Goal: Information Seeking & Learning: Learn about a topic

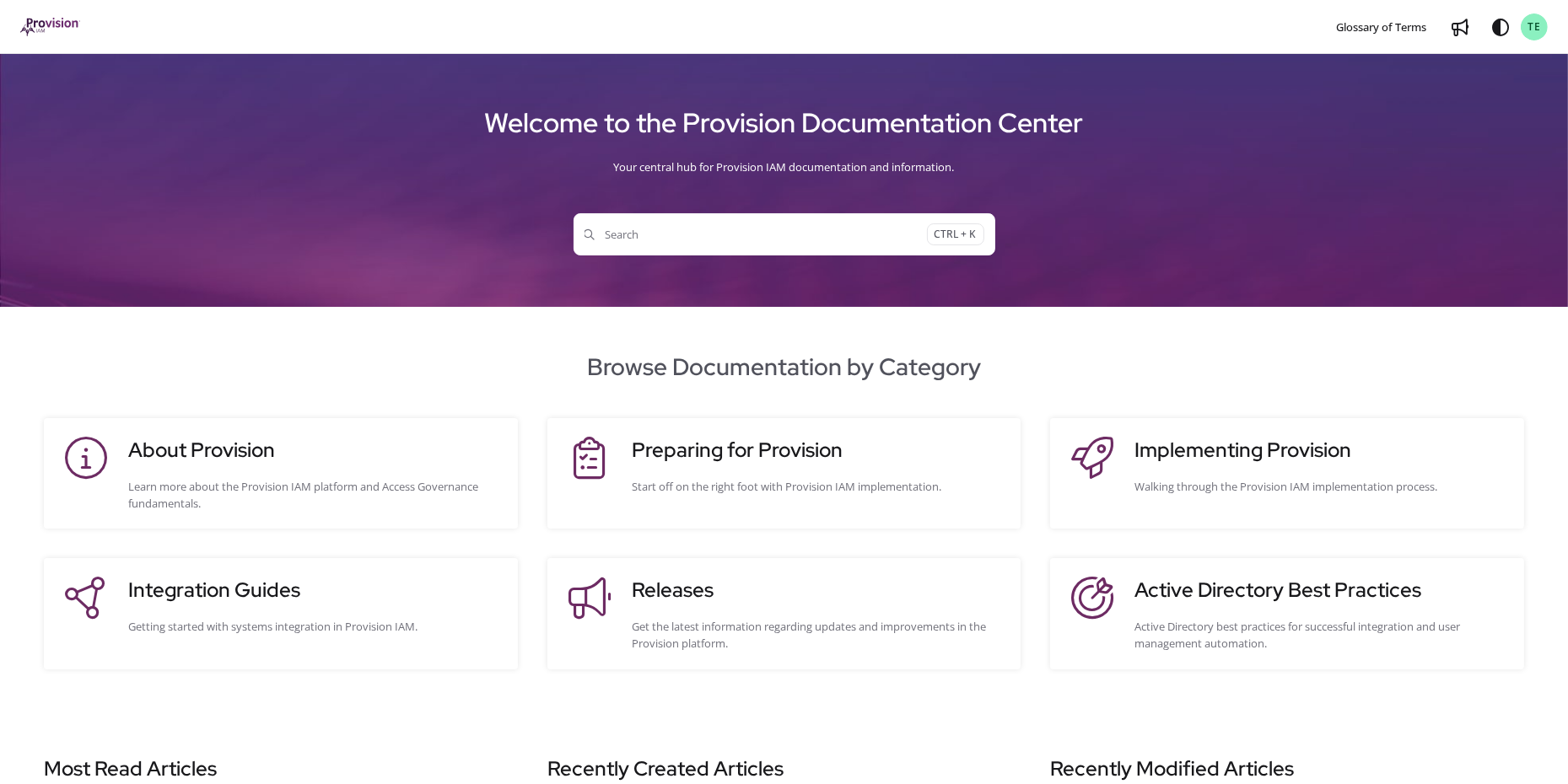
click at [643, 236] on span "Search" at bounding box center [755, 235] width 342 height 17
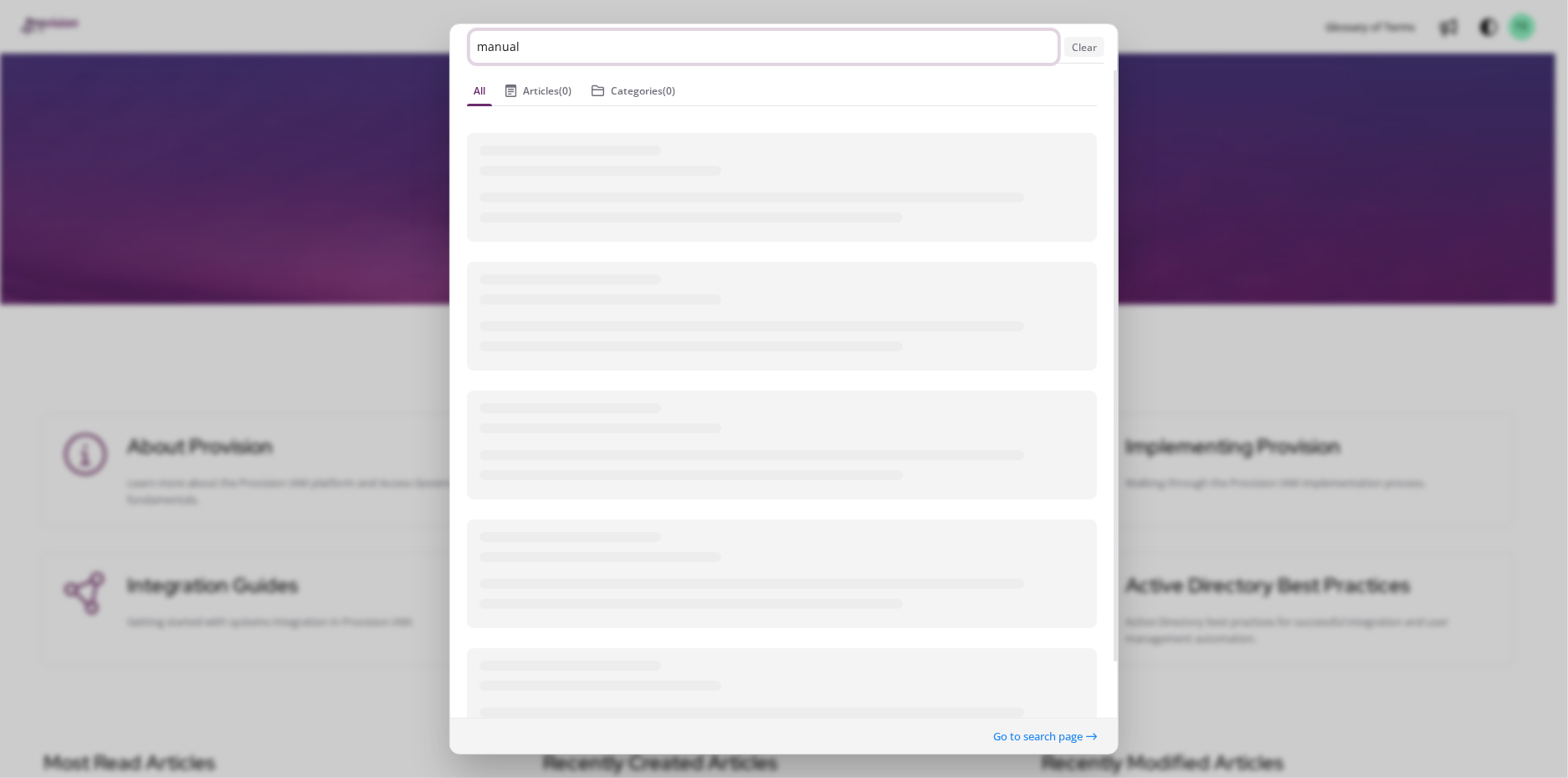
click at [680, 51] on input "manual" at bounding box center [764, 47] width 588 height 32
drag, startPoint x: 560, startPoint y: 48, endPoint x: 274, endPoint y: 35, distance: 286.3
click at [274, 35] on ngb-modal-window "manual Clear All Articles (0) Categories (0) Go to search page" at bounding box center [784, 389] width 1568 height 778
type input "manual"
click at [325, 51] on ngb-modal-window "manual Clear All Articles (0) Categories (0) Go to search page" at bounding box center [784, 389] width 1568 height 778
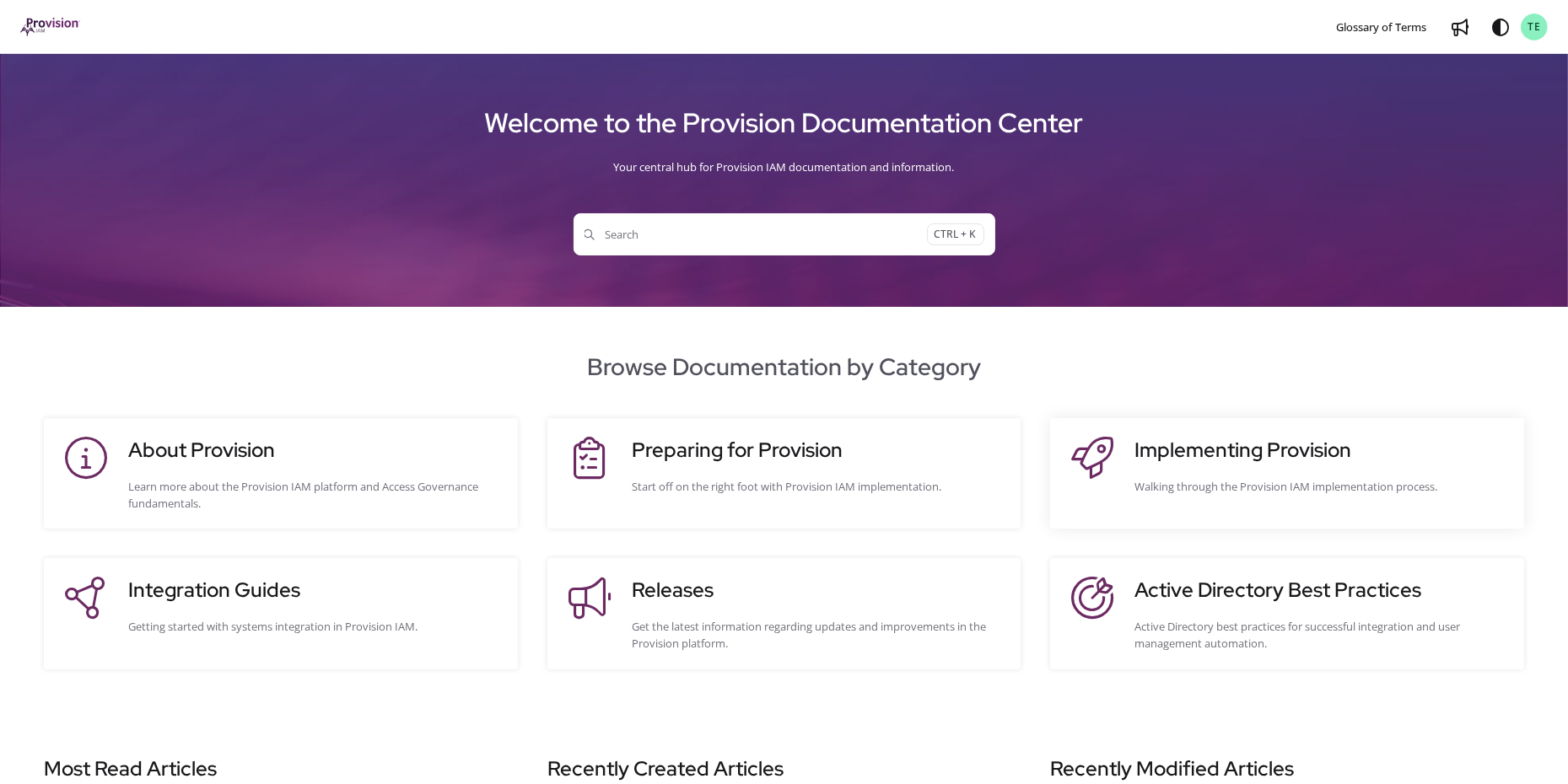
click at [1268, 467] on div "Implementing Provision Walking through the Provision IAM implementation process." at bounding box center [1320, 473] width 372 height 77
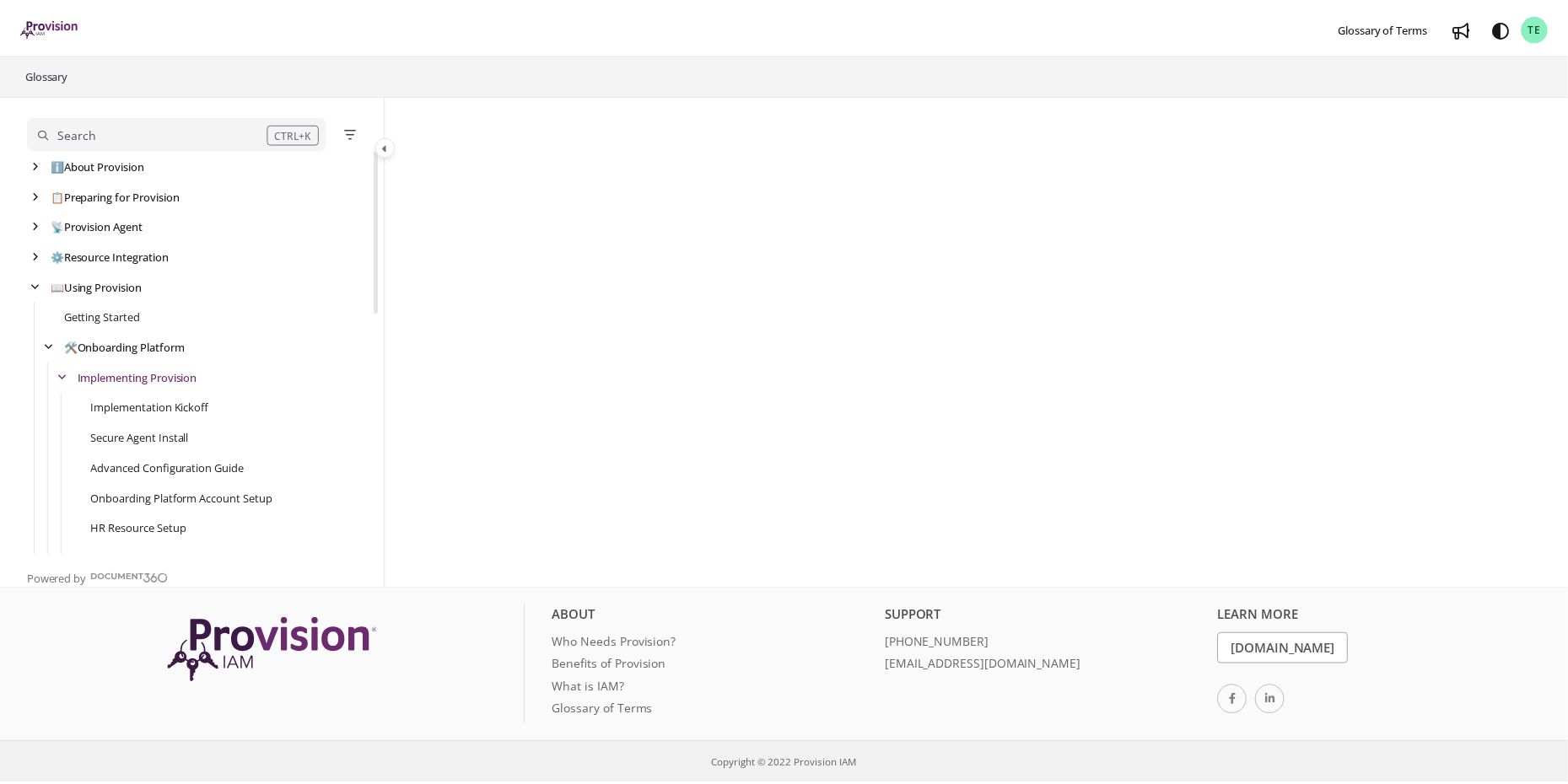
scroll to position [61, 0]
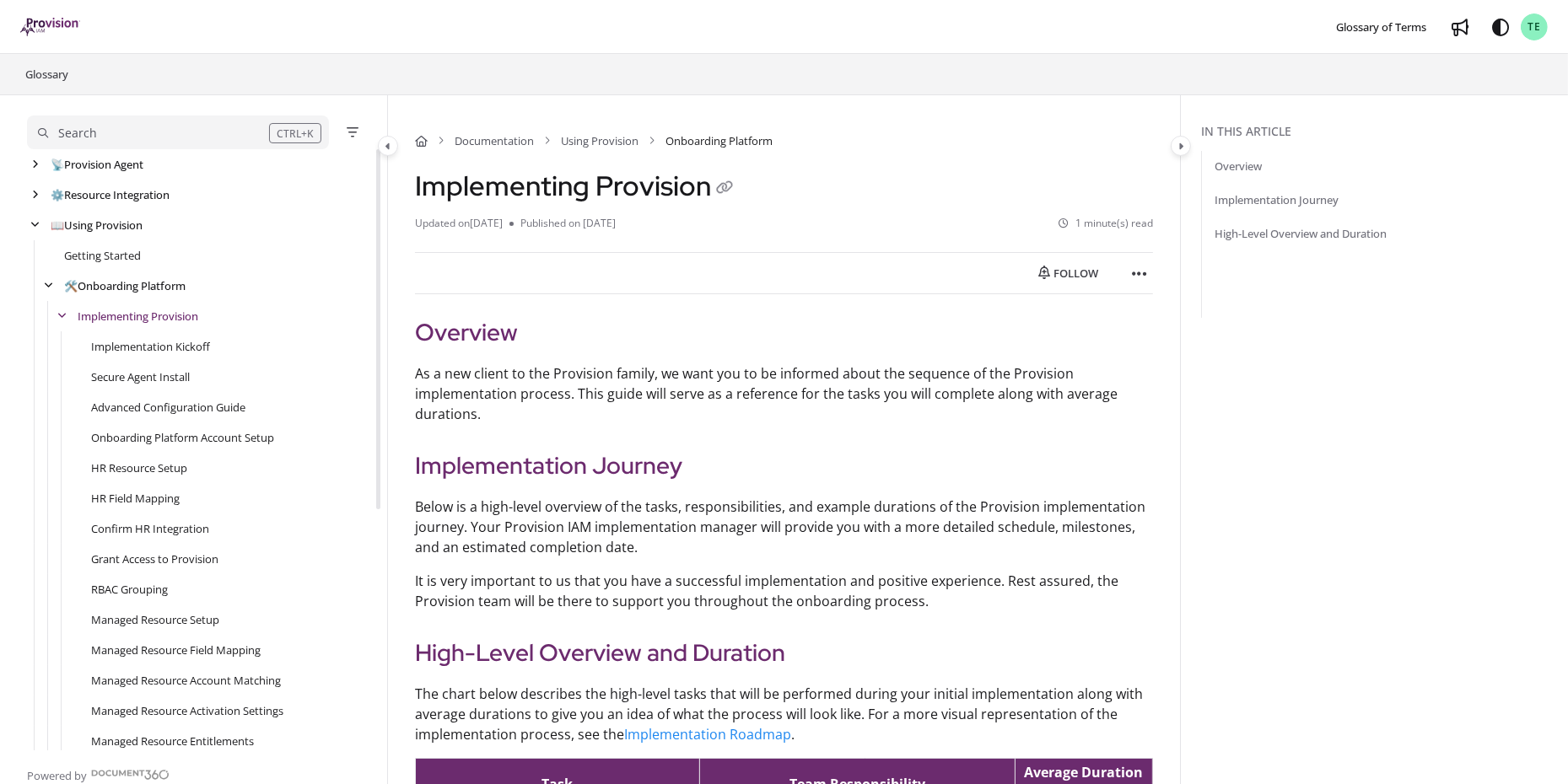
click at [132, 130] on div "Search" at bounding box center [153, 133] width 231 height 19
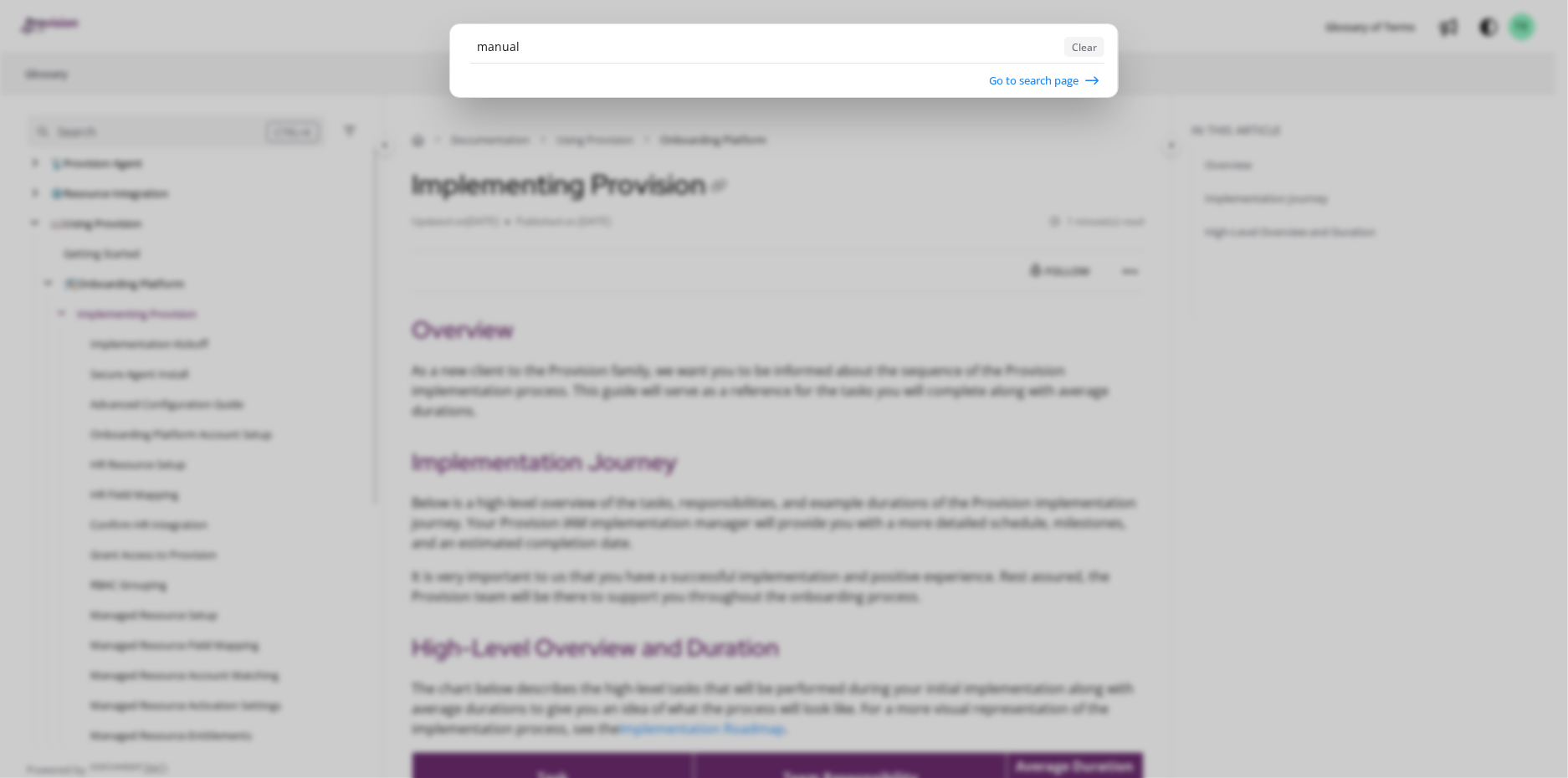
type input "manual"
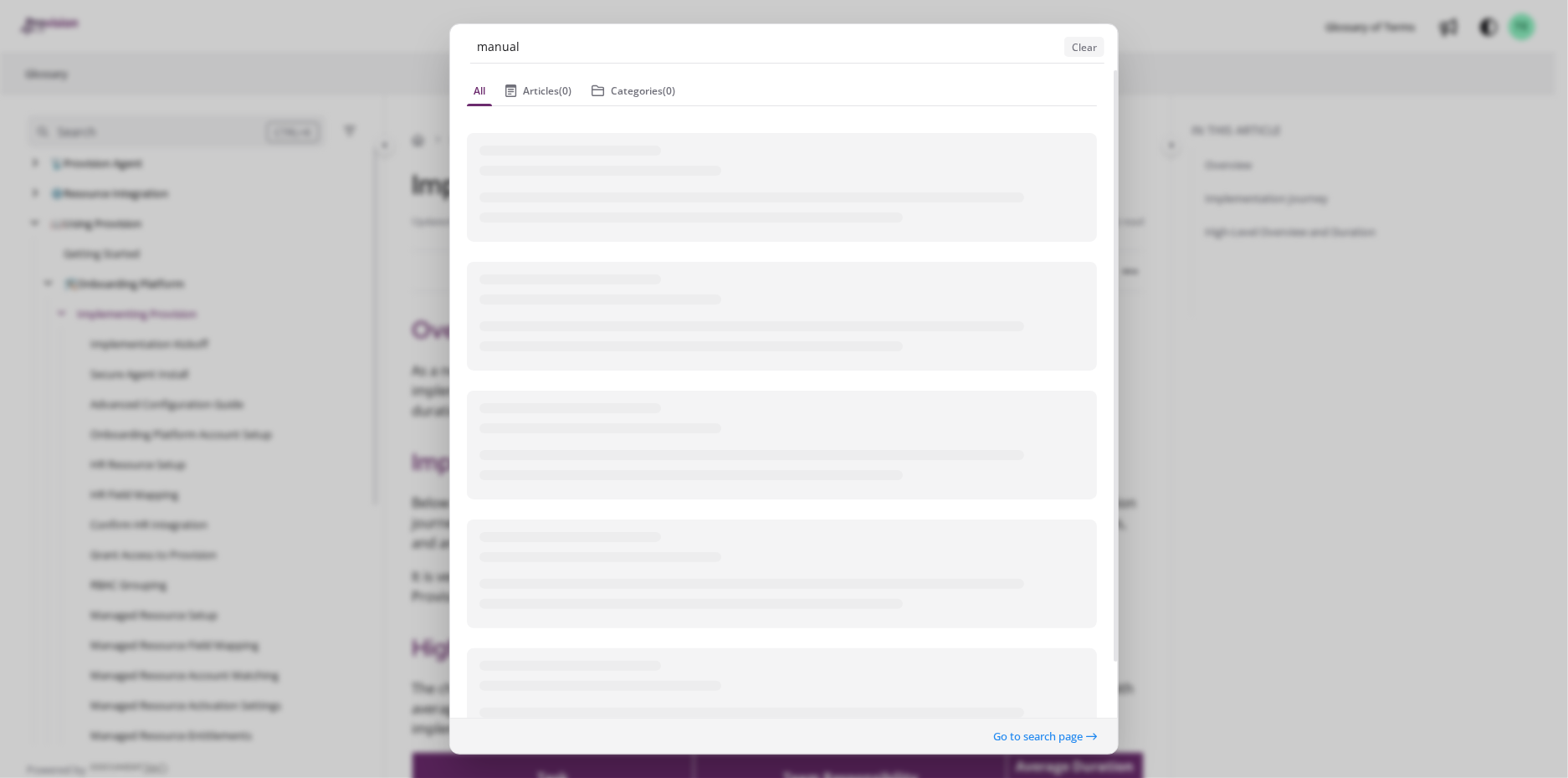
click at [339, 36] on ngb-modal-window "manual Clear All Articles (0) Categories (0) Go to search page" at bounding box center [784, 389] width 1568 height 778
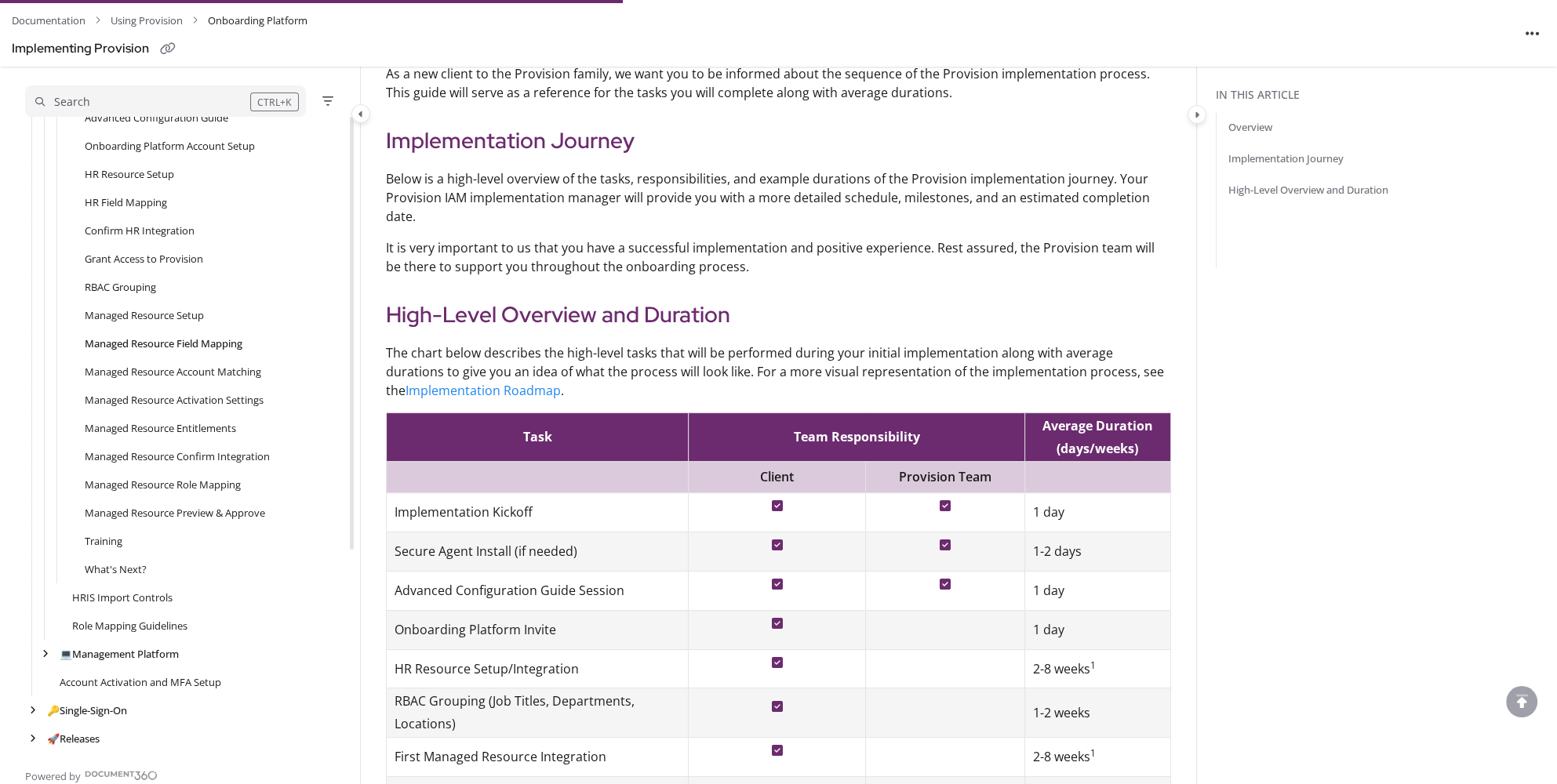
scroll to position [313, 0]
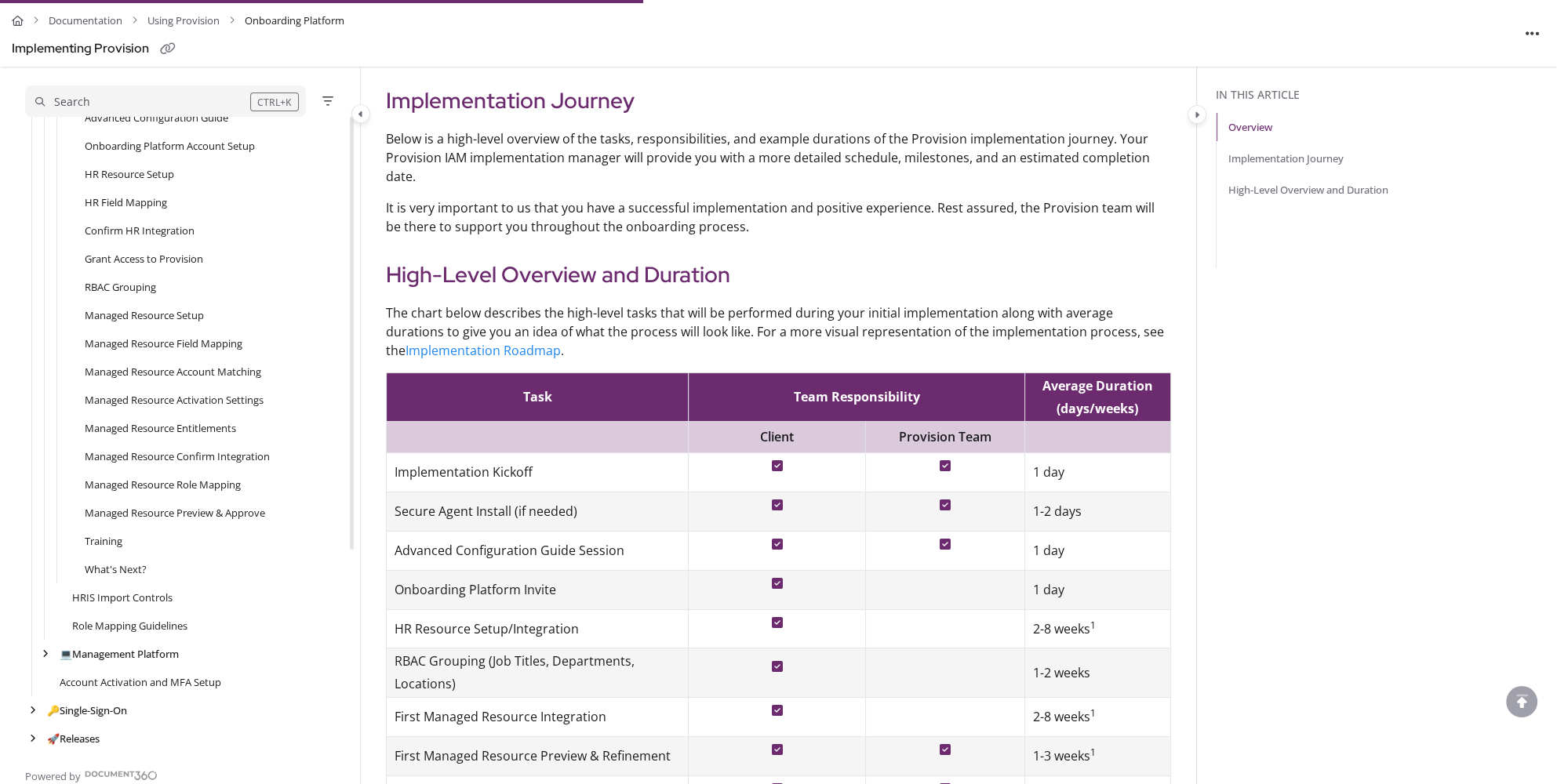
click at [597, 198] on p "It is very important to us that you have a successful implementation and positi…" at bounding box center [778, 217] width 785 height 37
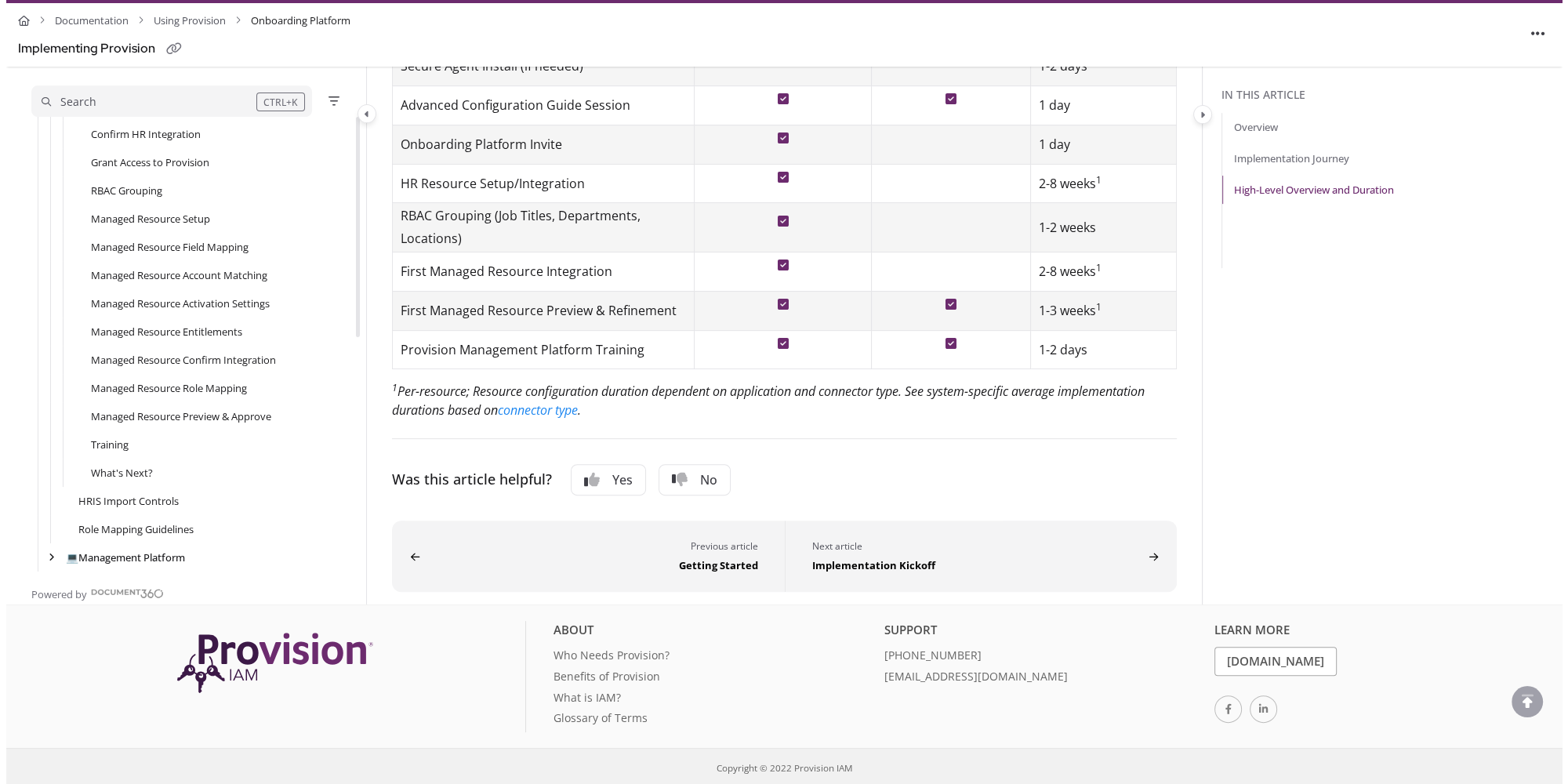
scroll to position [478, 0]
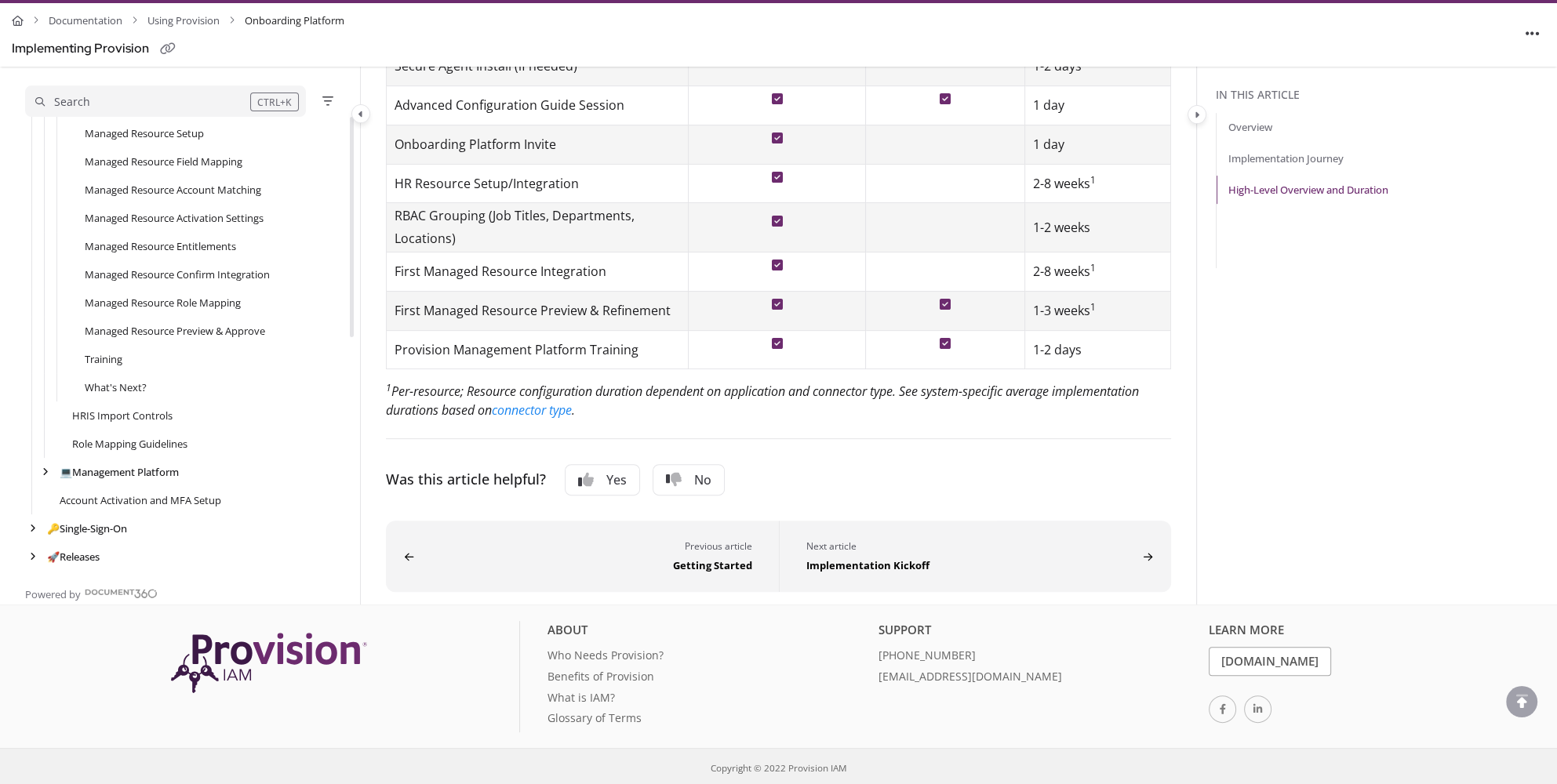
drag, startPoint x: 354, startPoint y: 477, endPoint x: 355, endPoint y: 433, distance: 44.0
click at [355, 433] on aside "Search CTRL+K ℹ️ About Provision Use ↑/↓ to navigate Follow category Export PDF…" at bounding box center [180, 334] width 360 height 536
click at [95, 94] on div "Search" at bounding box center [142, 102] width 215 height 17
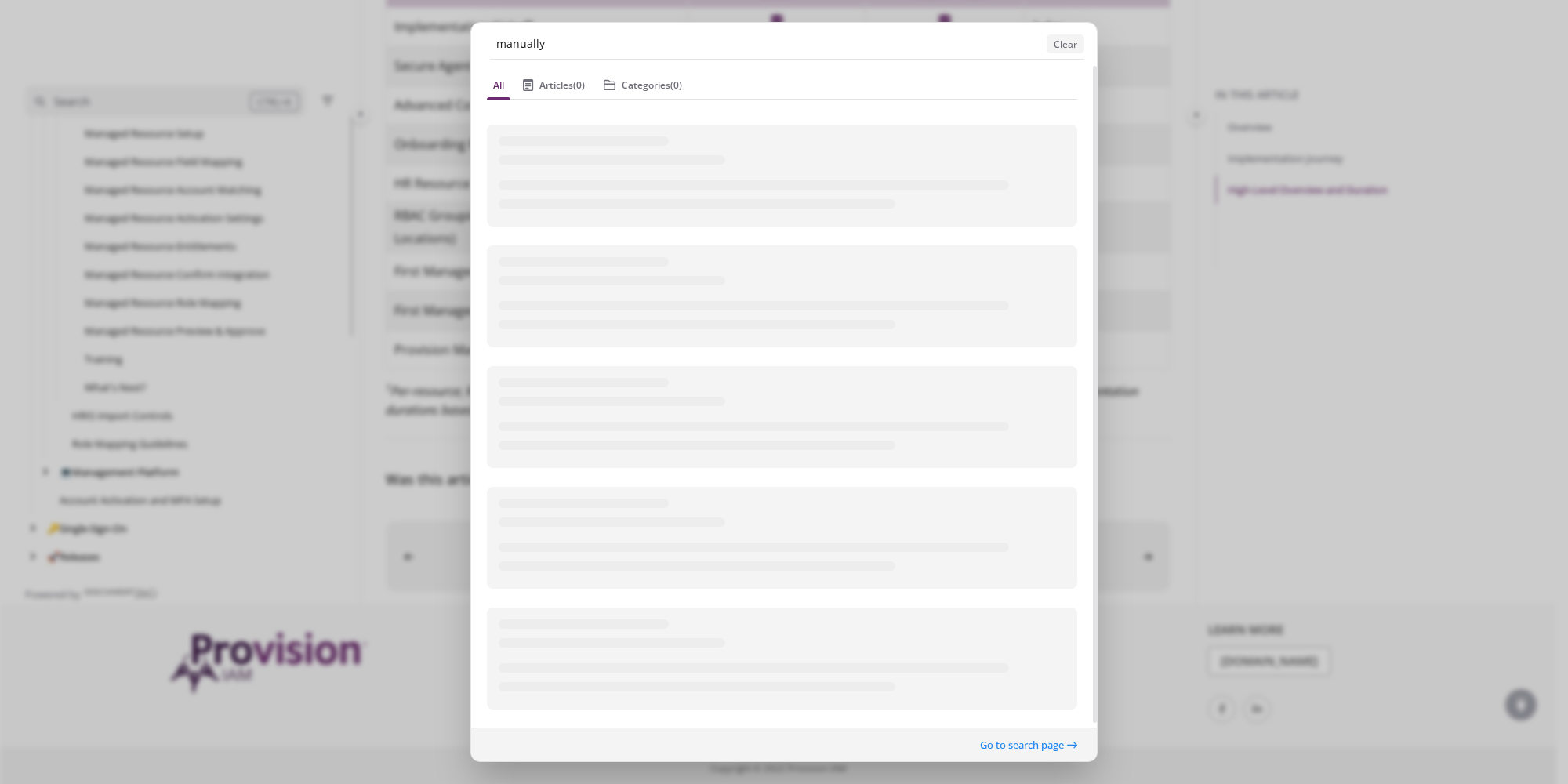
type input "manually"
drag, startPoint x: 578, startPoint y: 40, endPoint x: 470, endPoint y: 40, distance: 108.0
click at [470, 40] on ngb-modal-window "manually Clear All Articles (0) Categories (0) Go to search page" at bounding box center [784, 392] width 1568 height 784
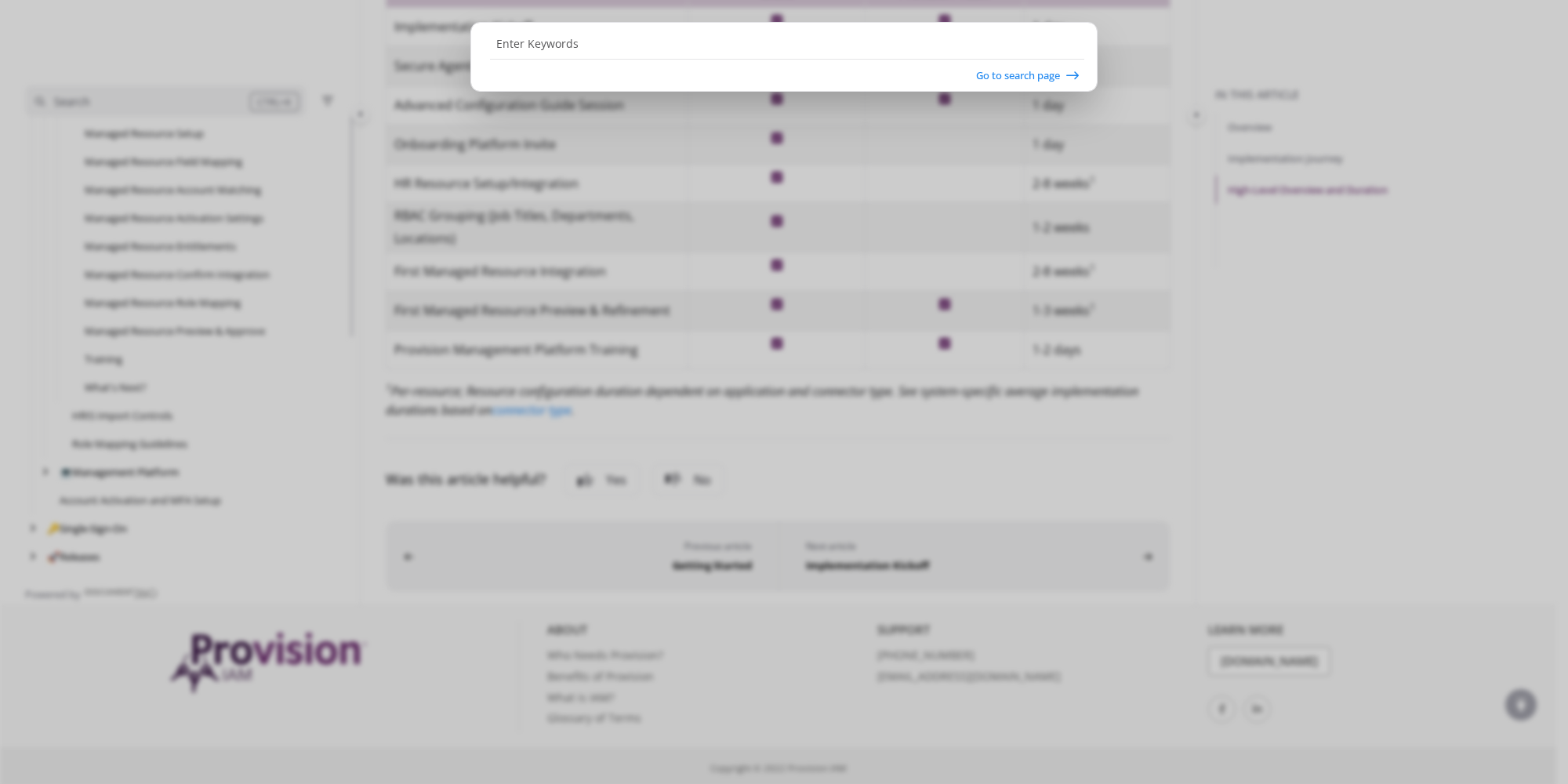
click at [414, 706] on ngb-modal-window "Go to search page" at bounding box center [784, 392] width 1568 height 784
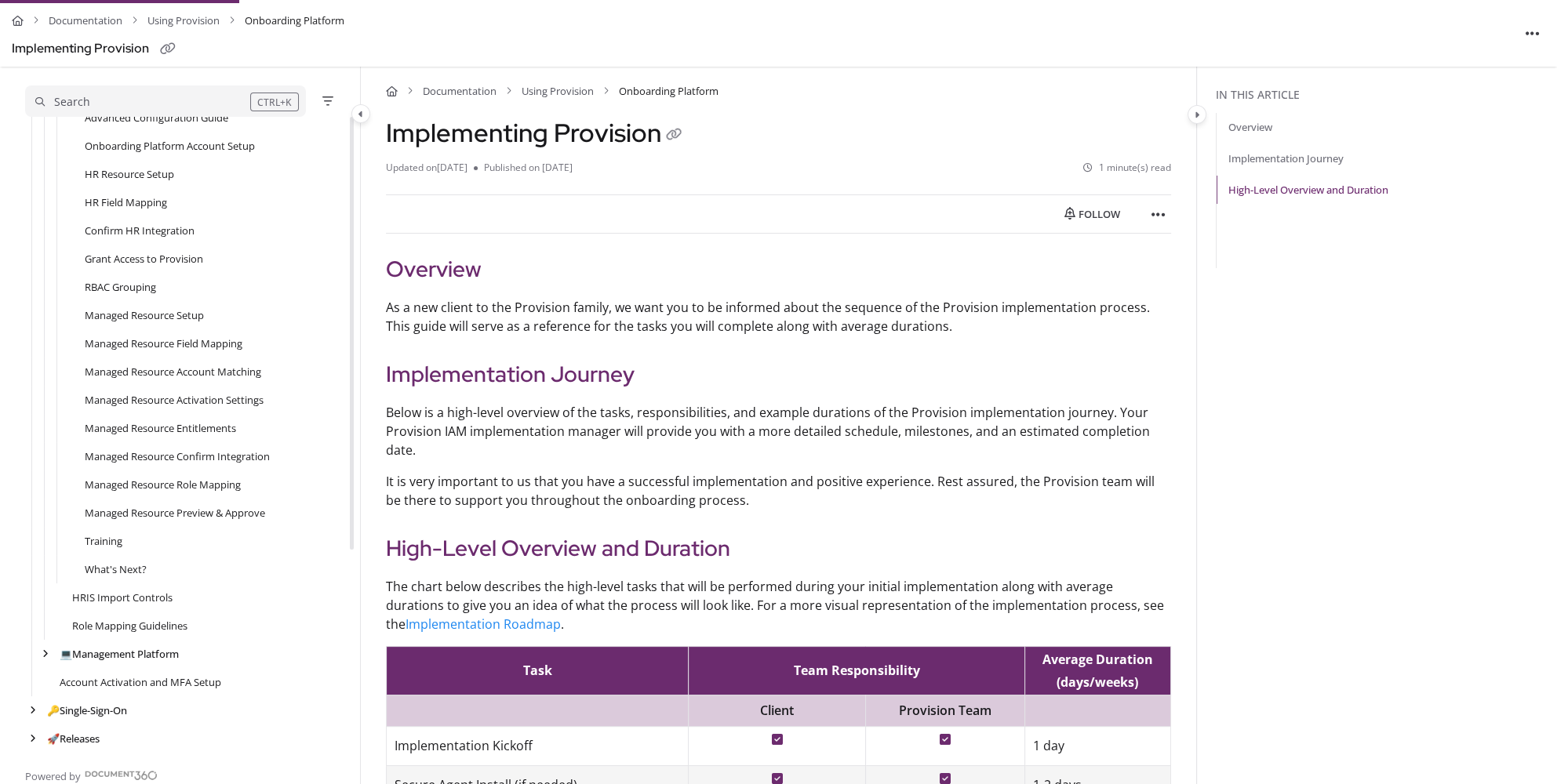
scroll to position [283, 0]
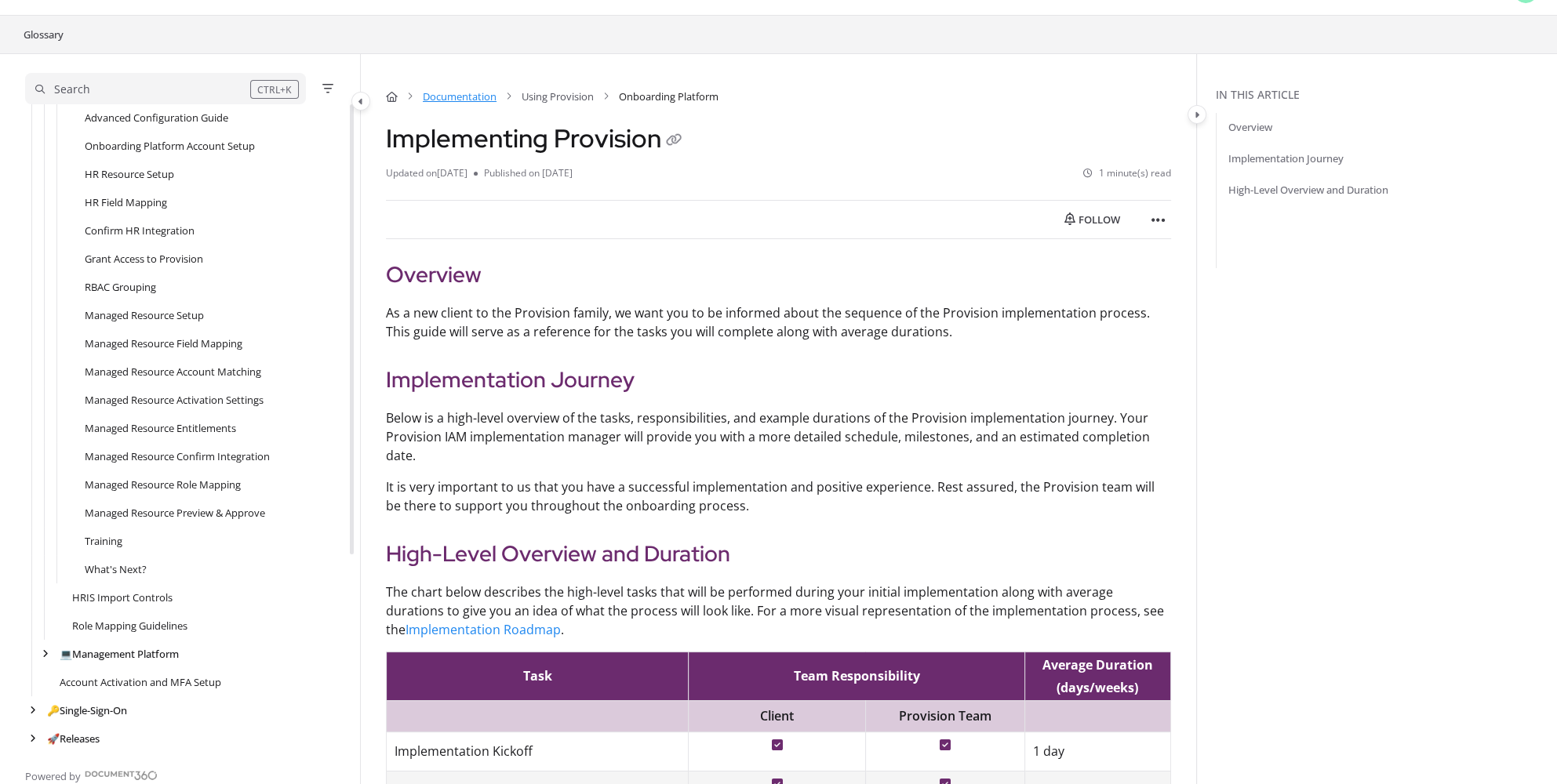
click at [453, 91] on link "Documentation" at bounding box center [459, 97] width 74 height 16
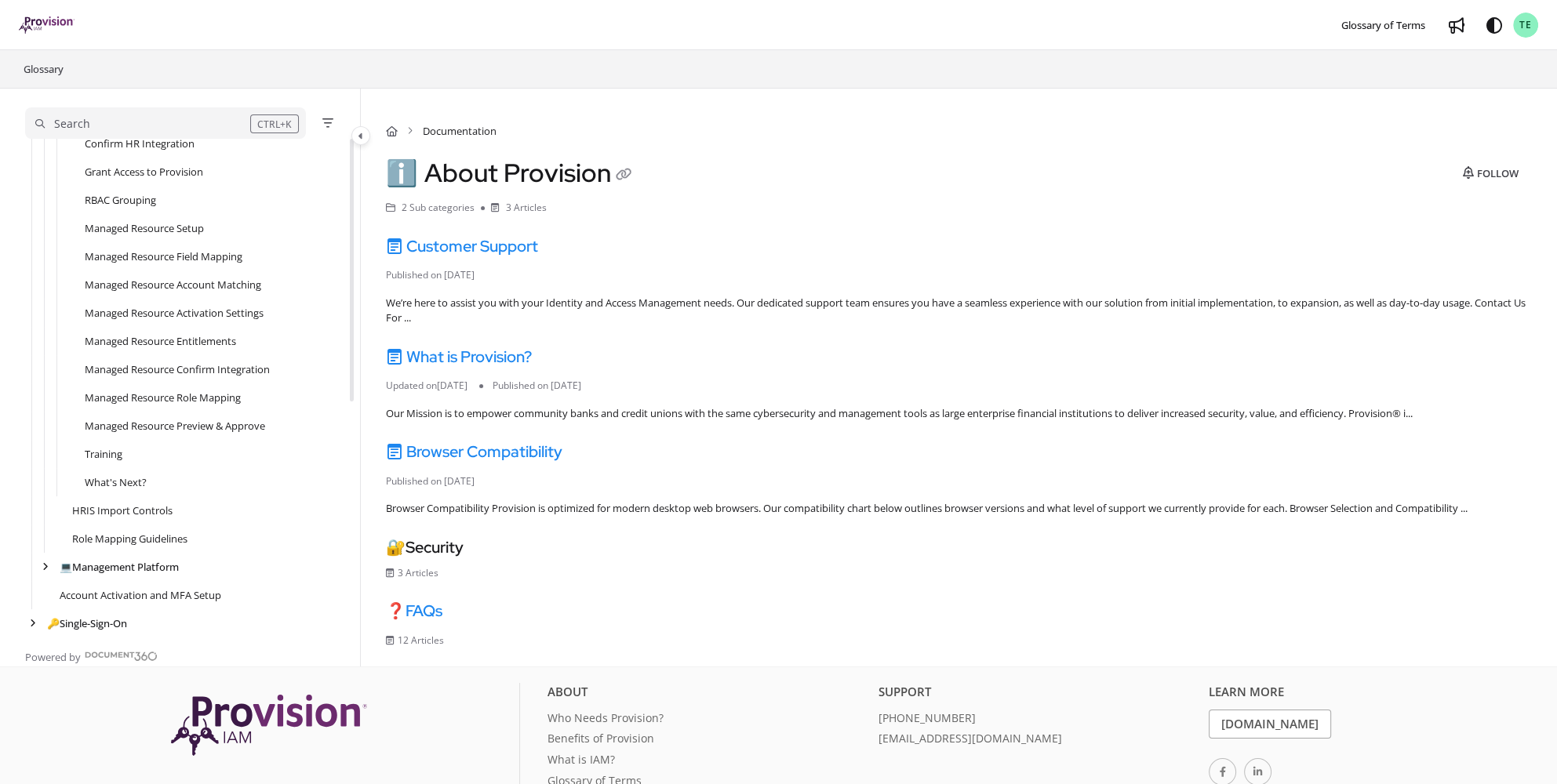
scroll to position [436, 0]
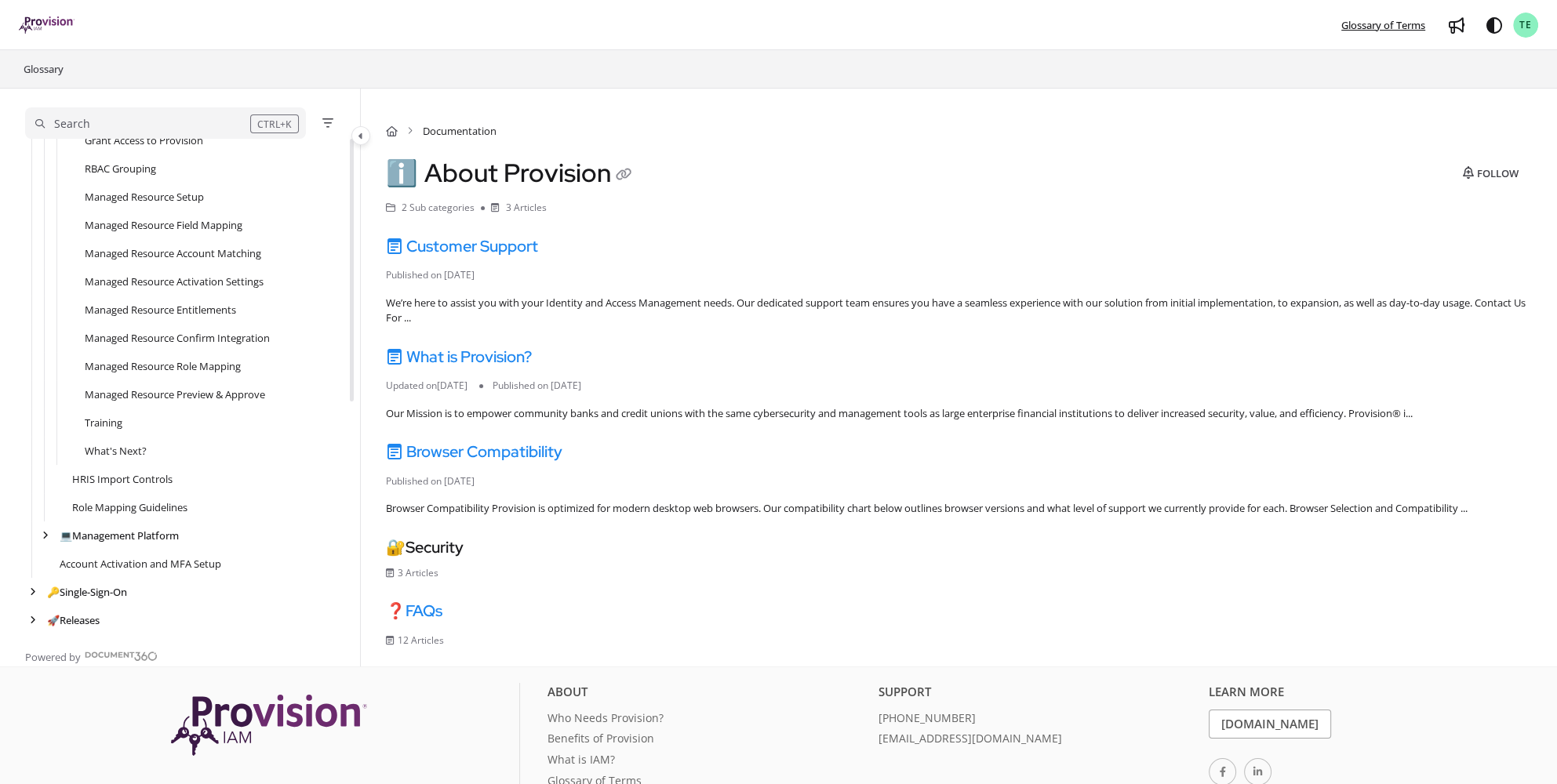
click at [1386, 22] on span "Glossary of Terms" at bounding box center [1383, 25] width 84 height 14
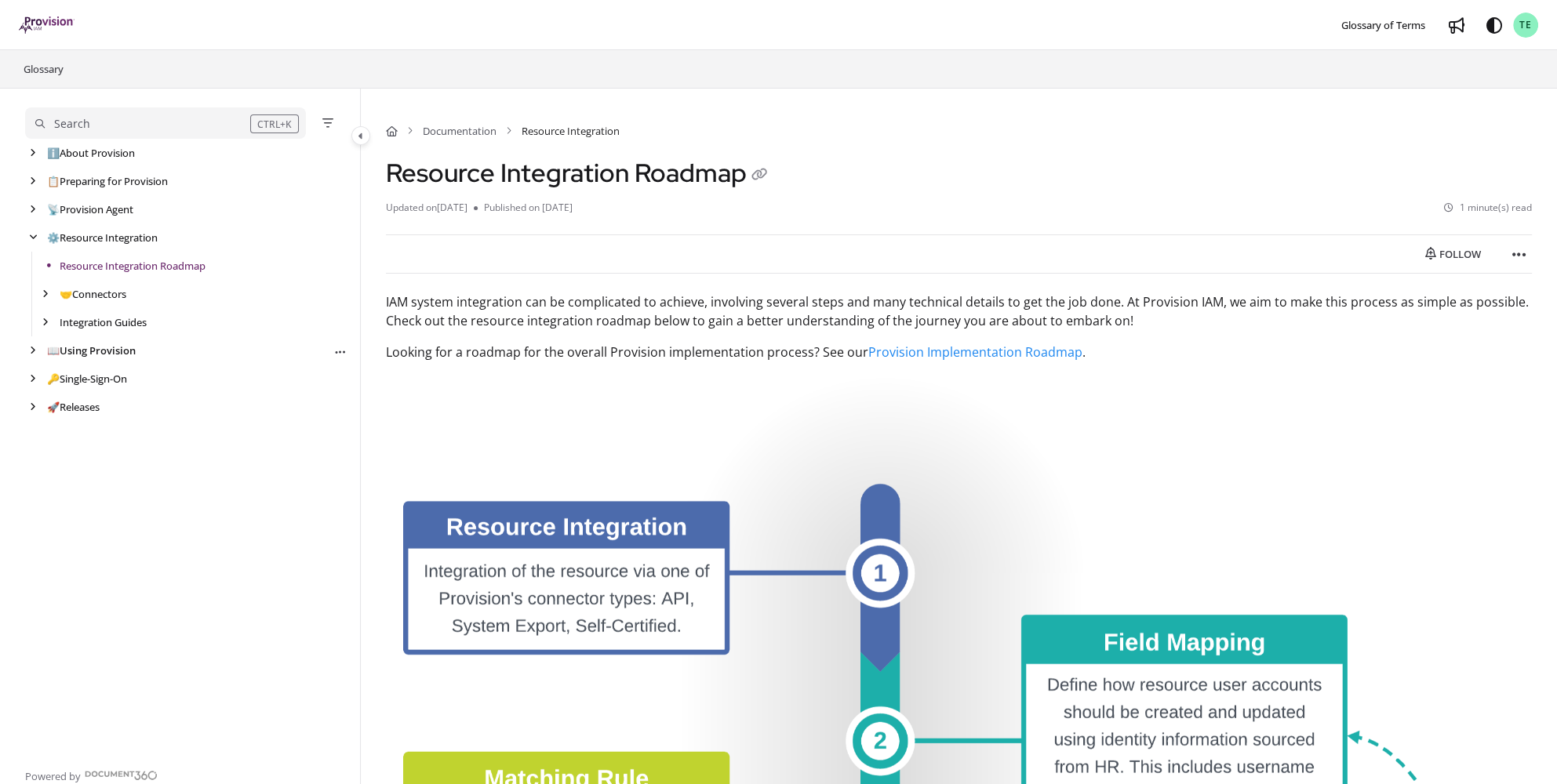
click at [85, 336] on link "📖 Using Provision" at bounding box center [91, 351] width 89 height 16
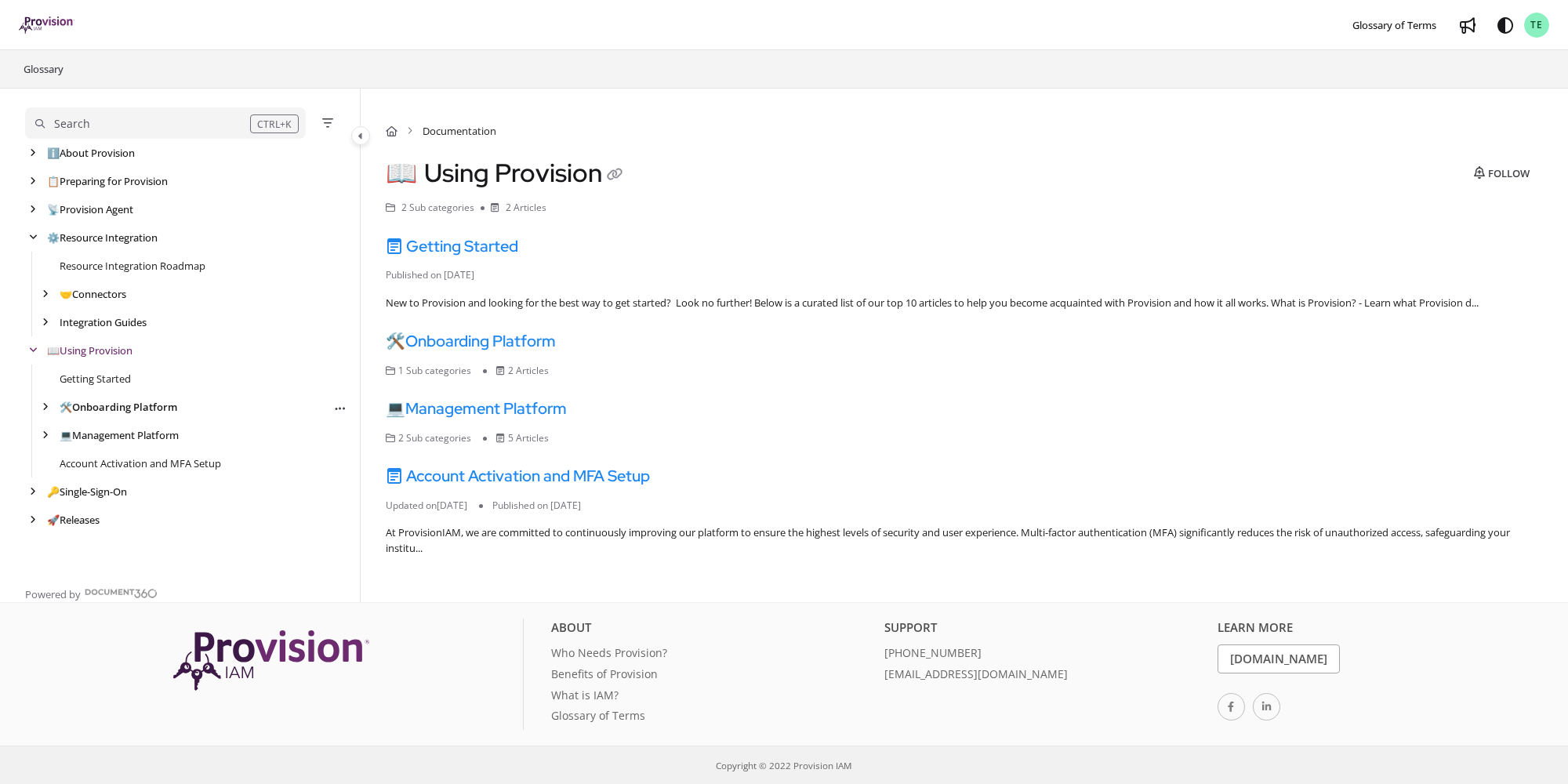
click at [105, 336] on link "🛠️ Onboarding Platform" at bounding box center [118, 407] width 117 height 16
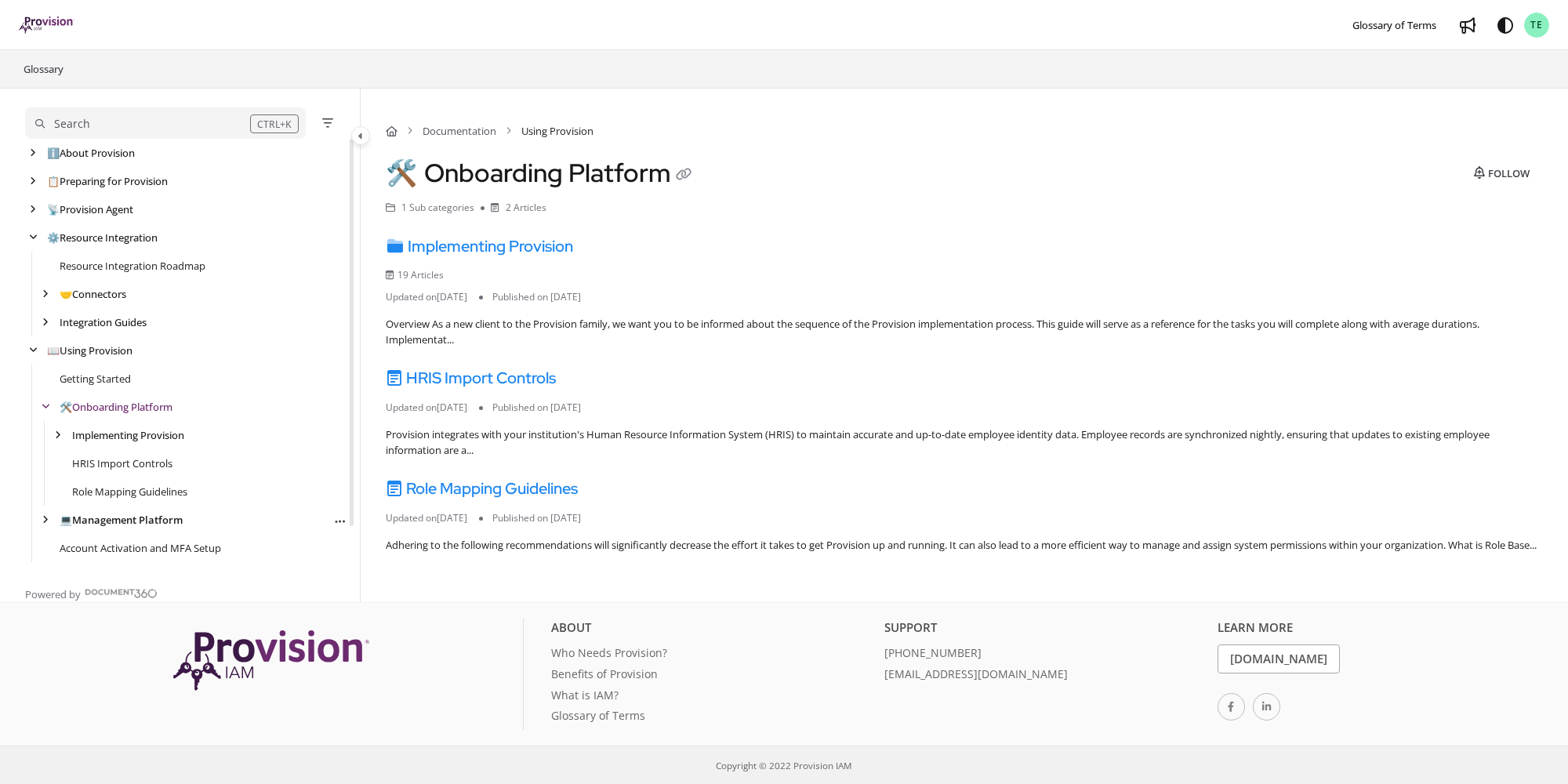
click at [154, 336] on link "💻 Management Platform" at bounding box center [121, 520] width 123 height 16
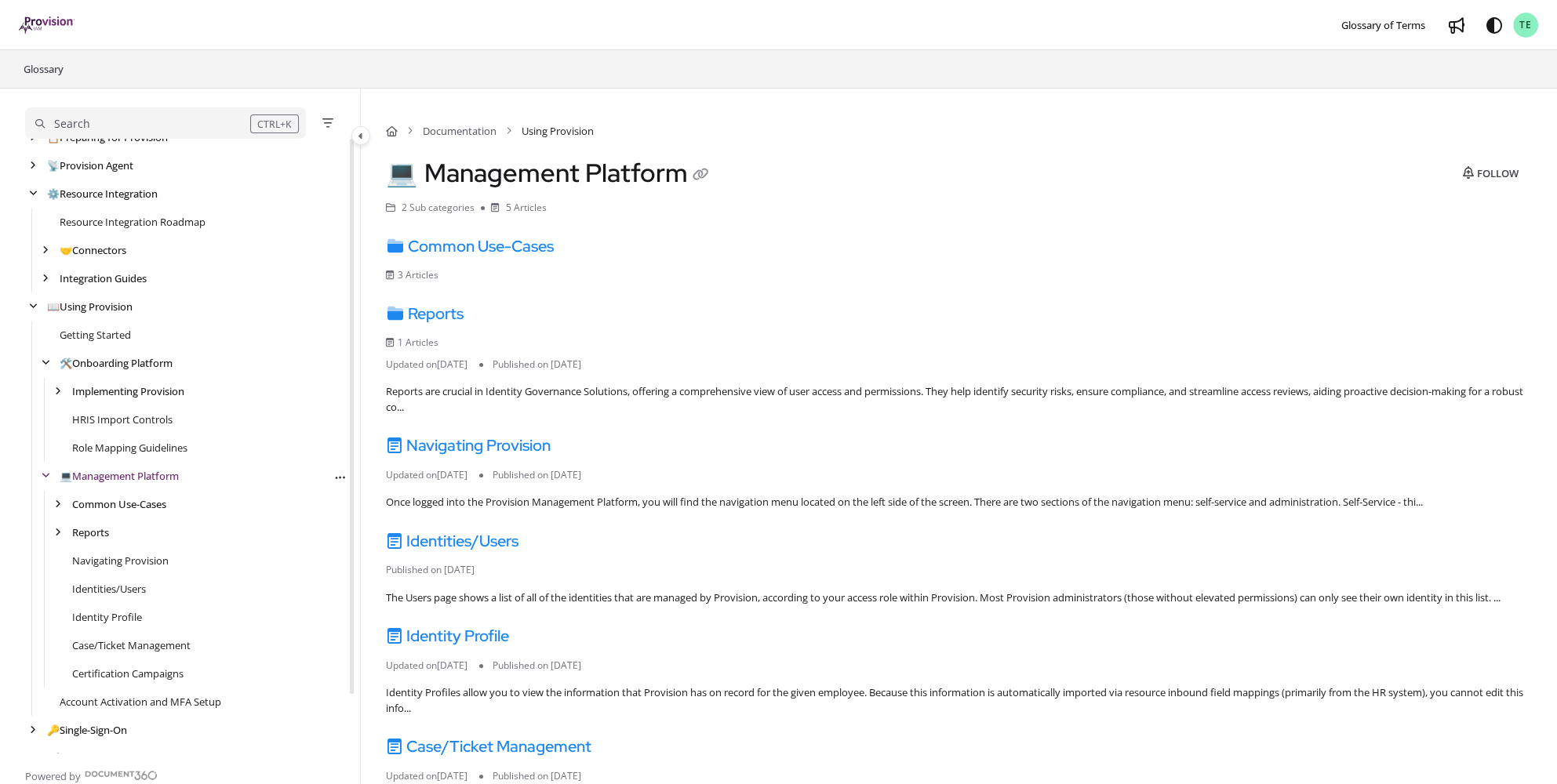
scroll to position [63, 0]
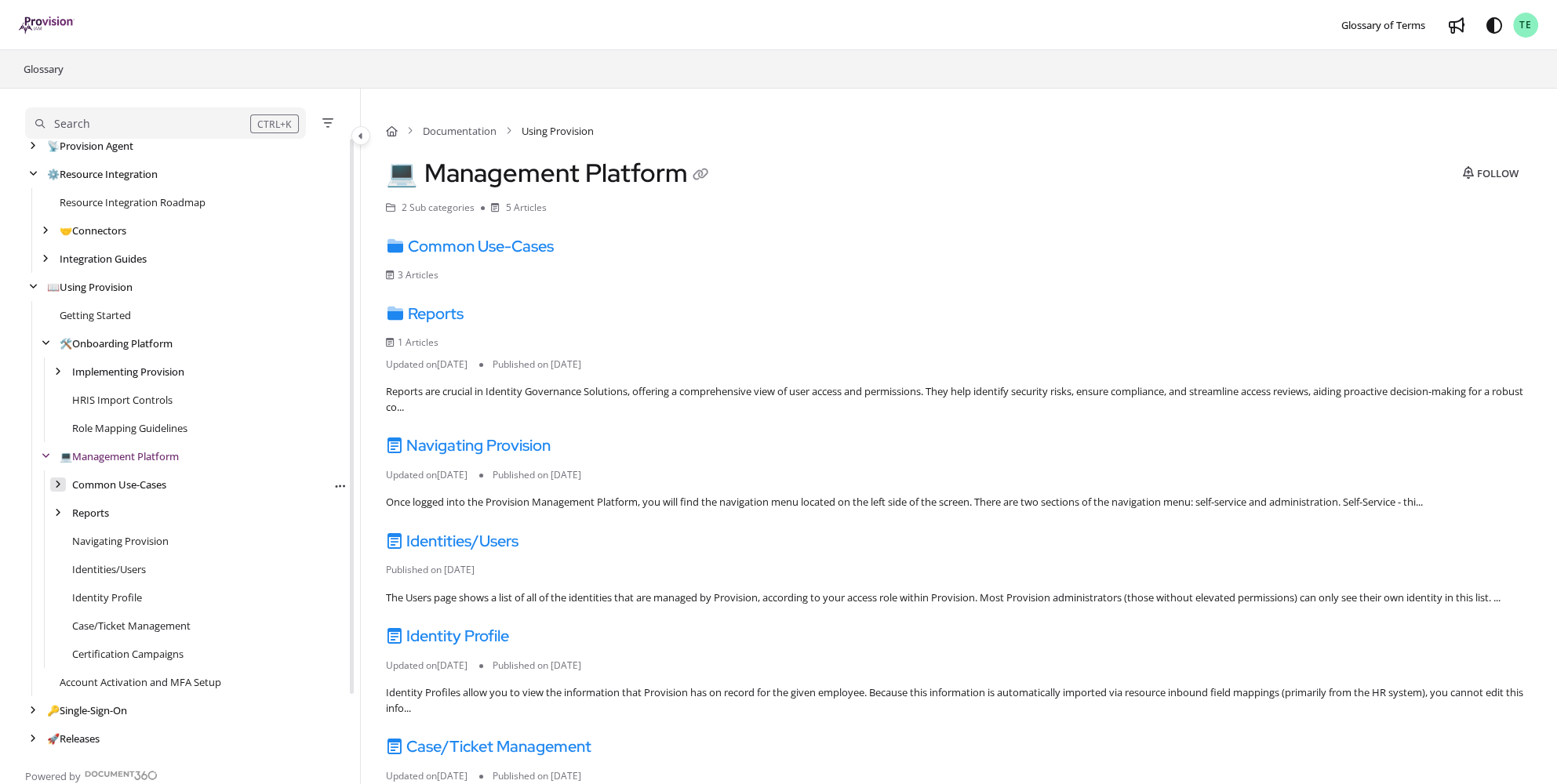
click at [56, 336] on icon "arrow" at bounding box center [58, 485] width 6 height 10
click at [117, 336] on link "Identities/Users" at bounding box center [110, 654] width 75 height 16
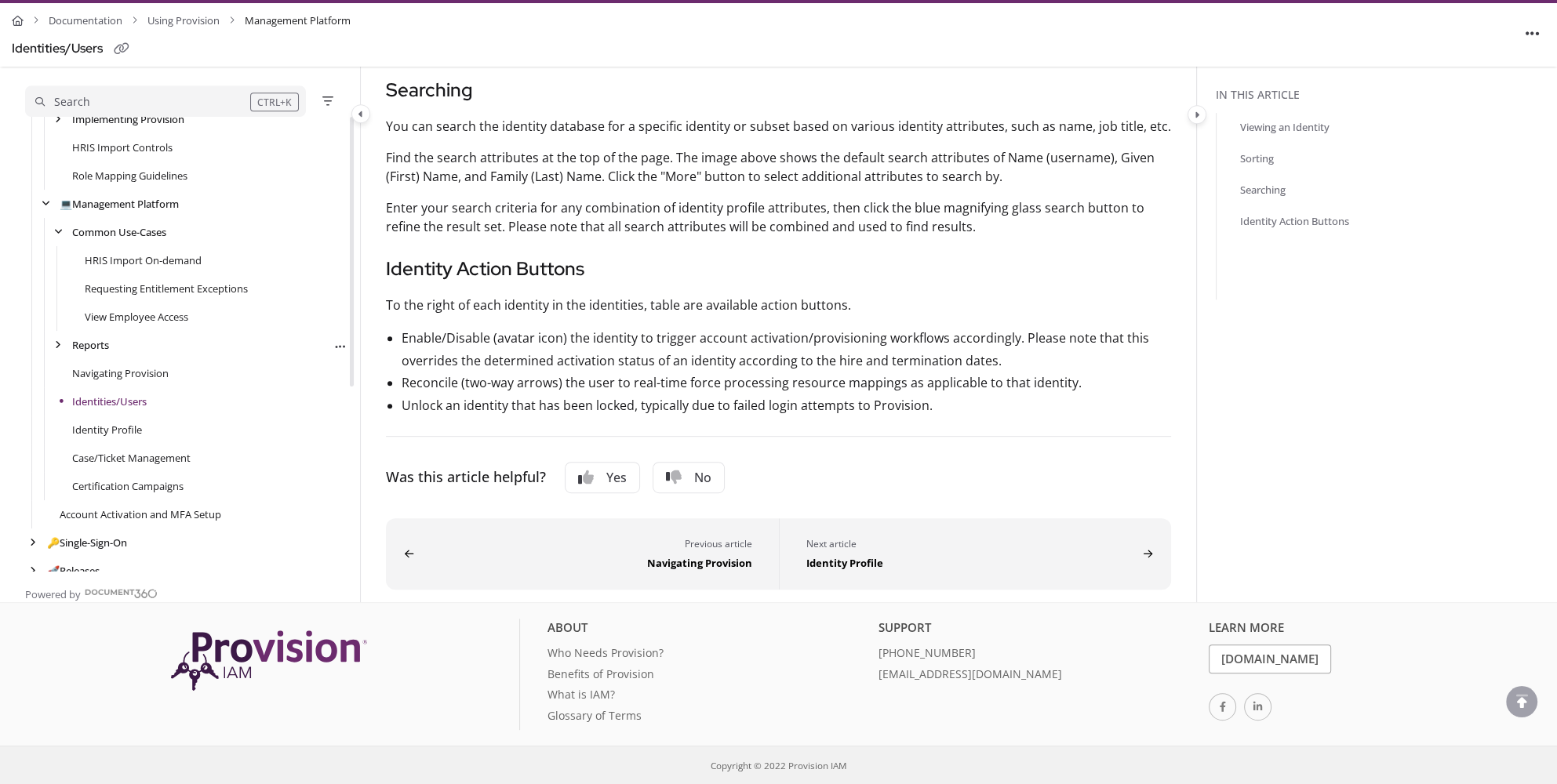
scroll to position [308, 0]
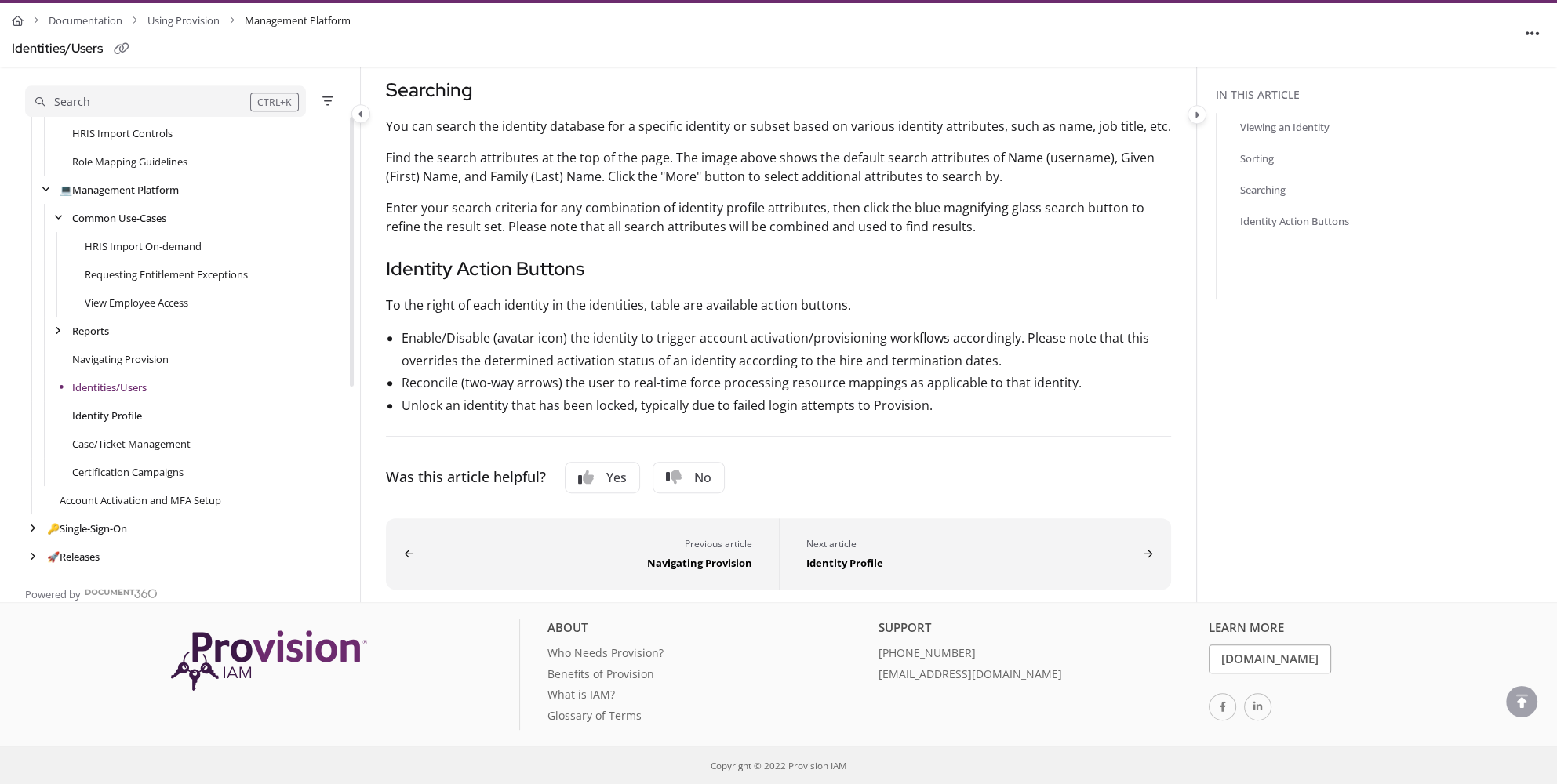
click at [121, 336] on link "Identity Profile" at bounding box center [107, 416] width 70 height 16
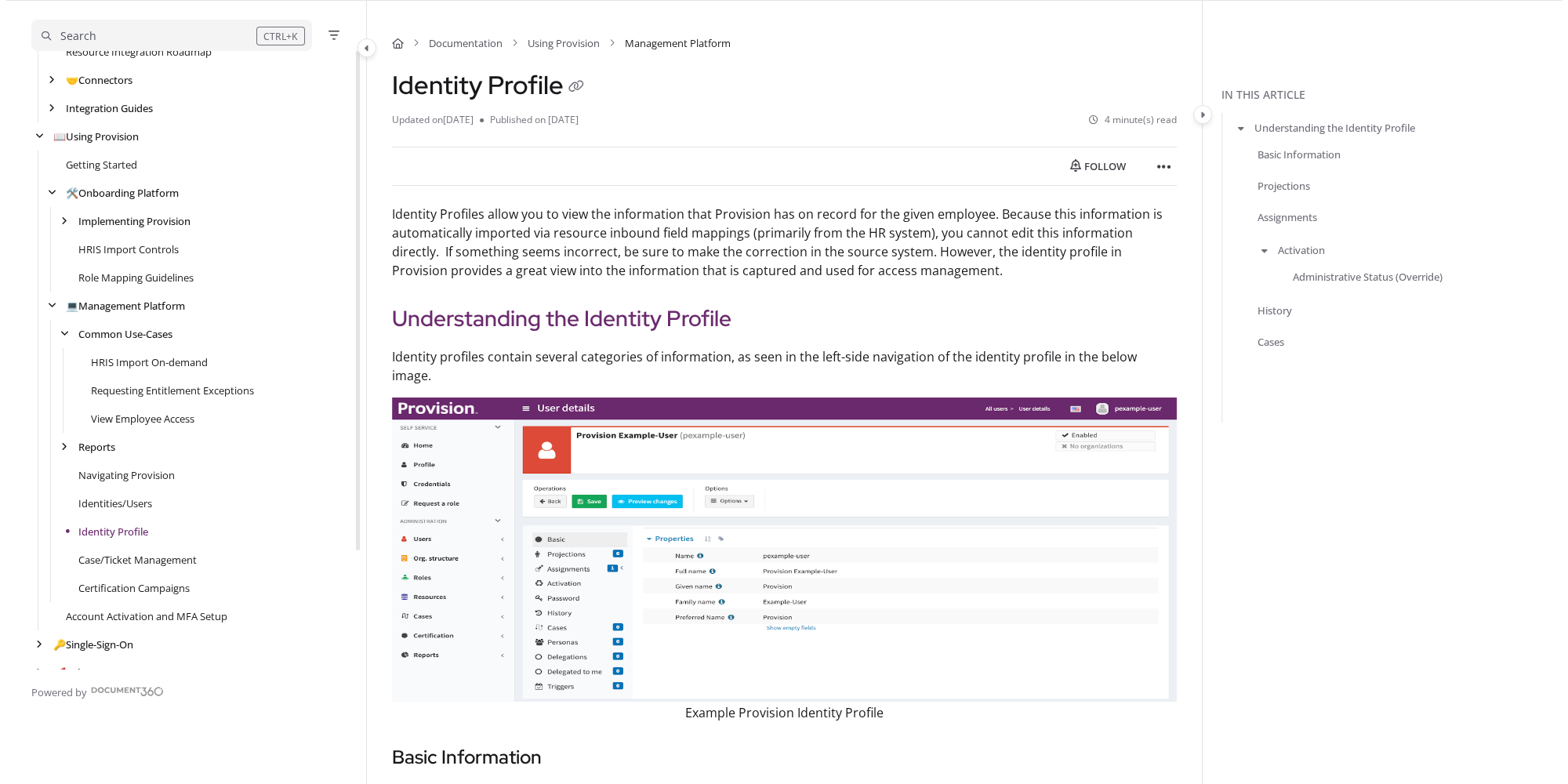
scroll to position [126, 0]
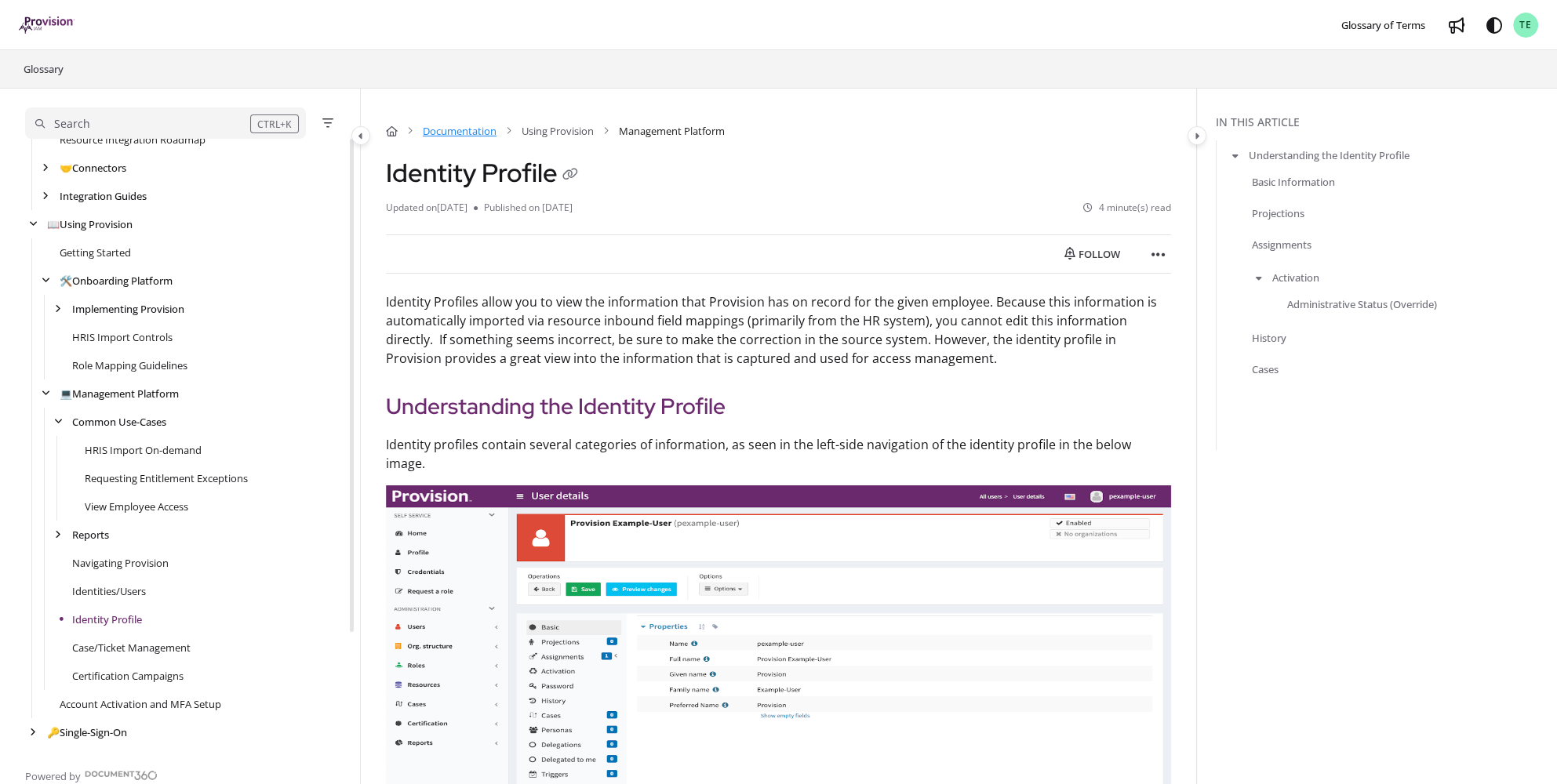
click at [454, 129] on link "Documentation" at bounding box center [459, 131] width 74 height 16
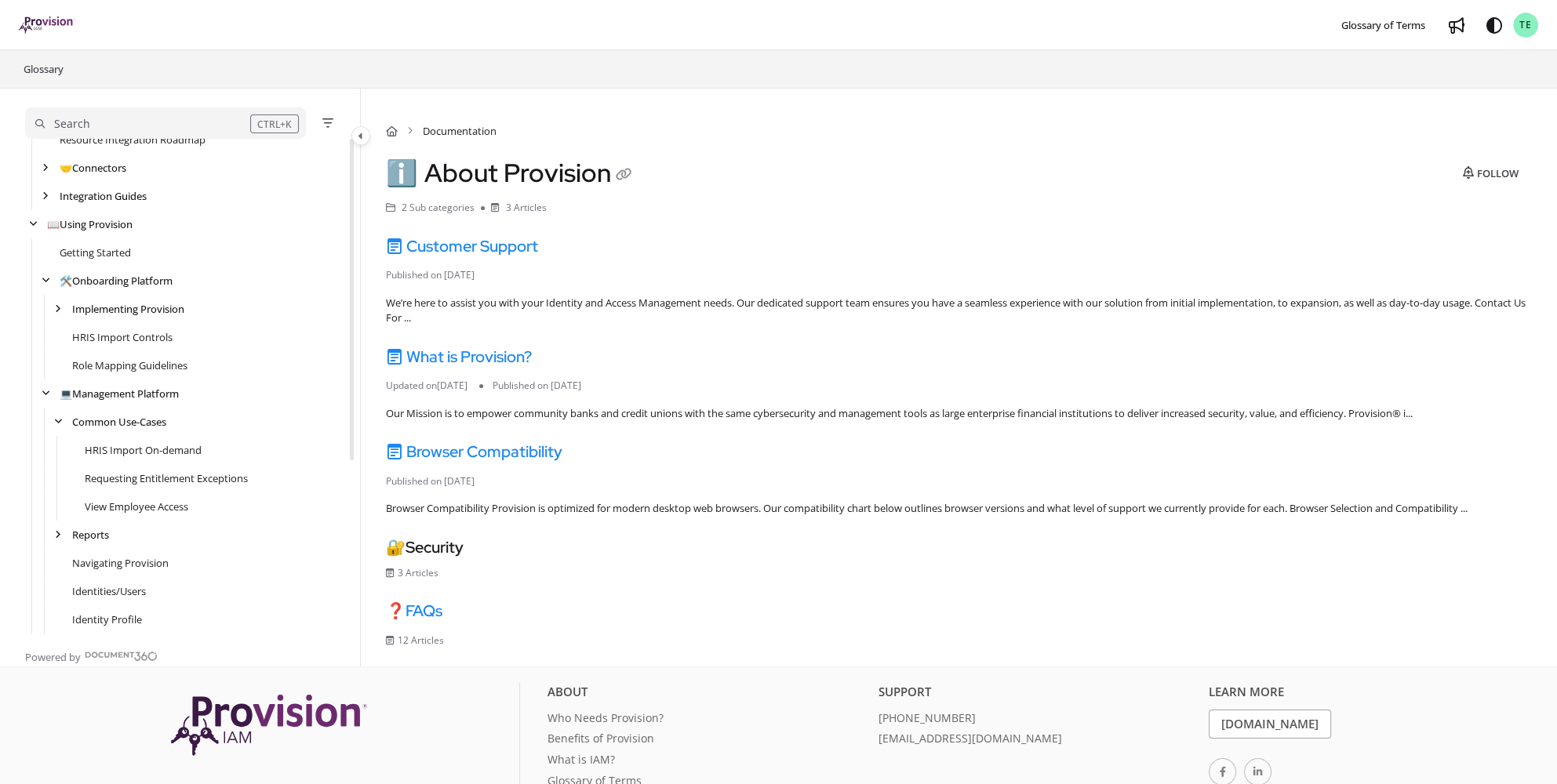
click at [129, 125] on div "Search" at bounding box center [142, 124] width 215 height 17
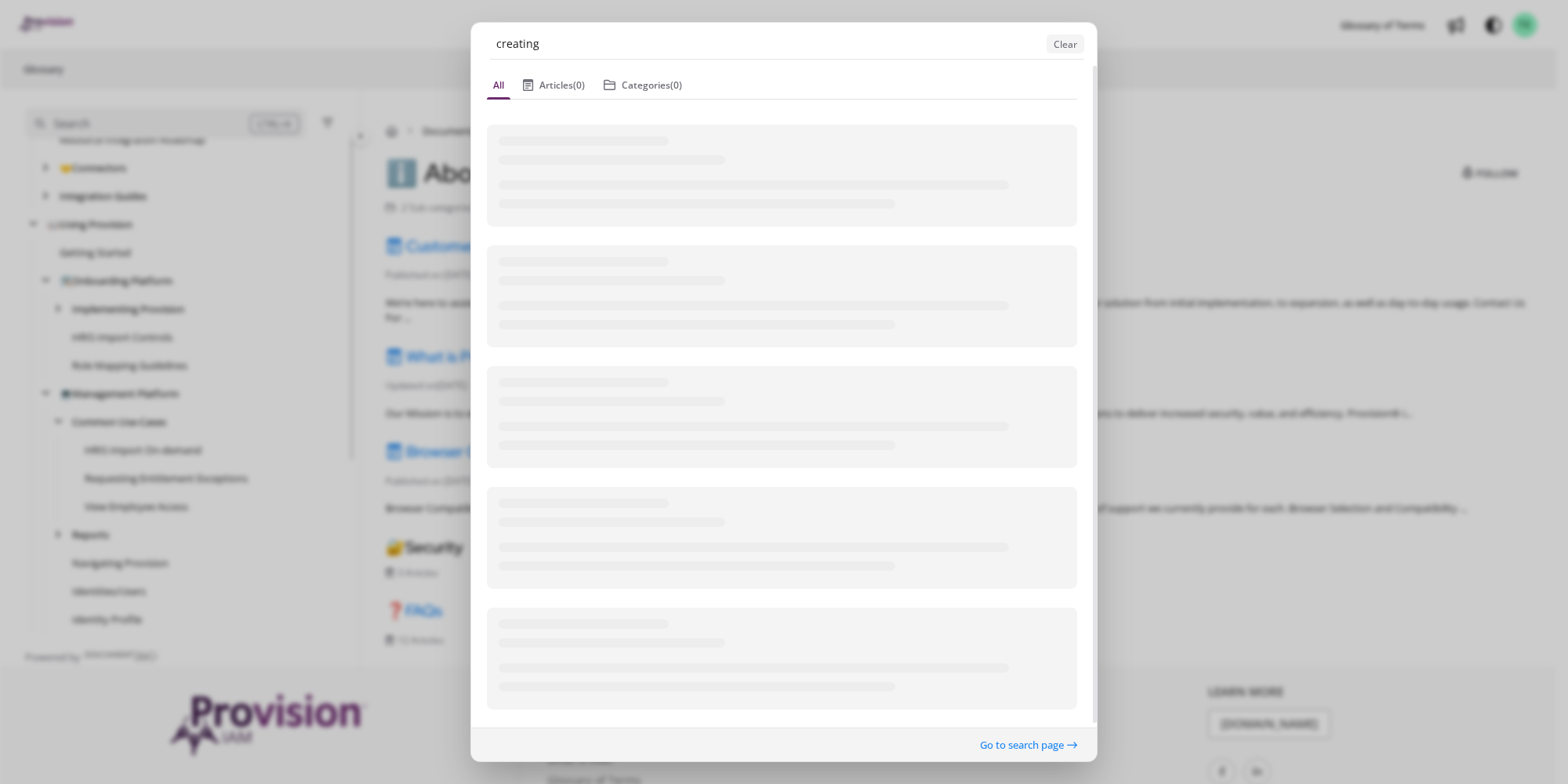
type input "creating"
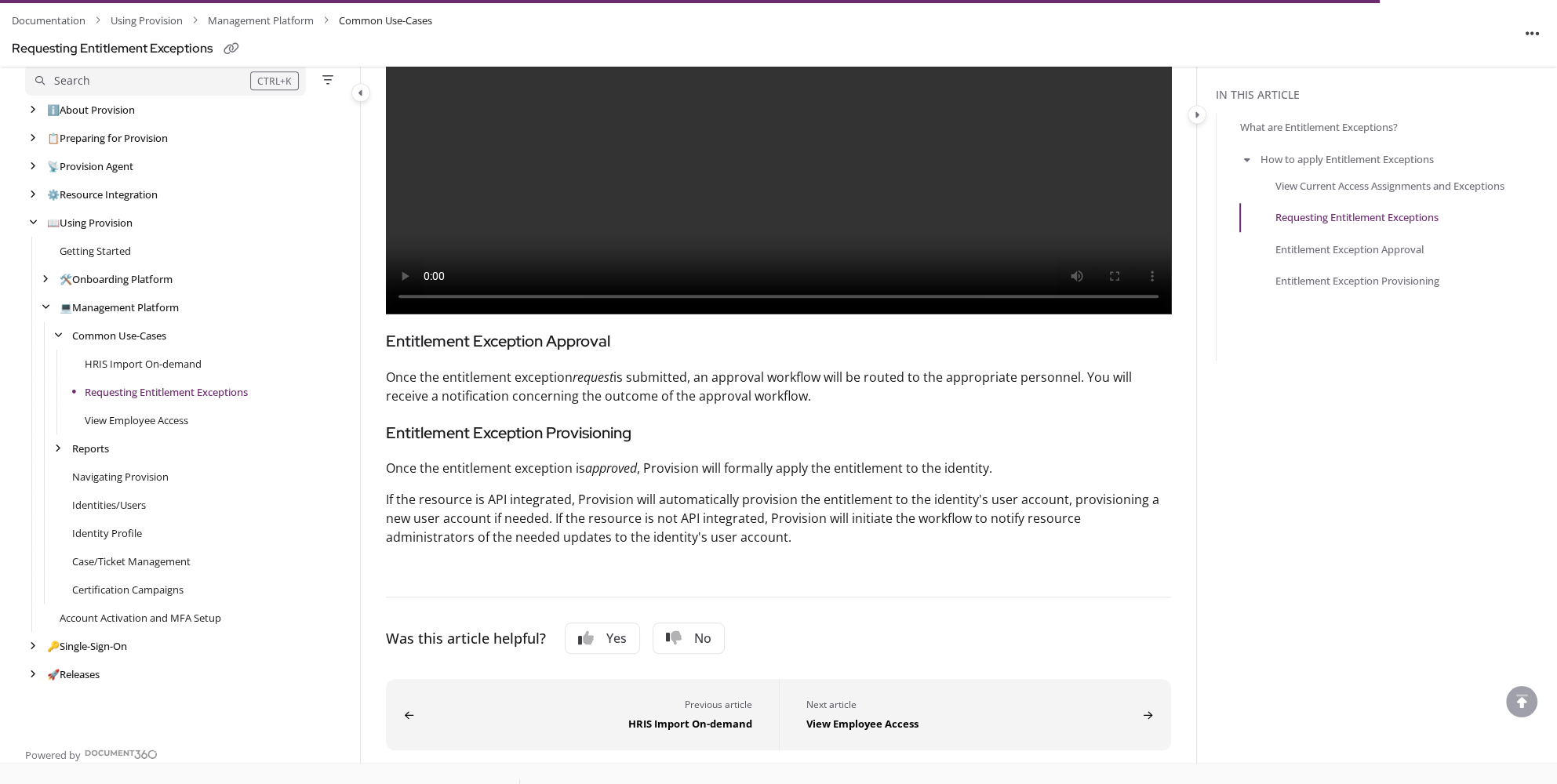
scroll to position [1897, 0]
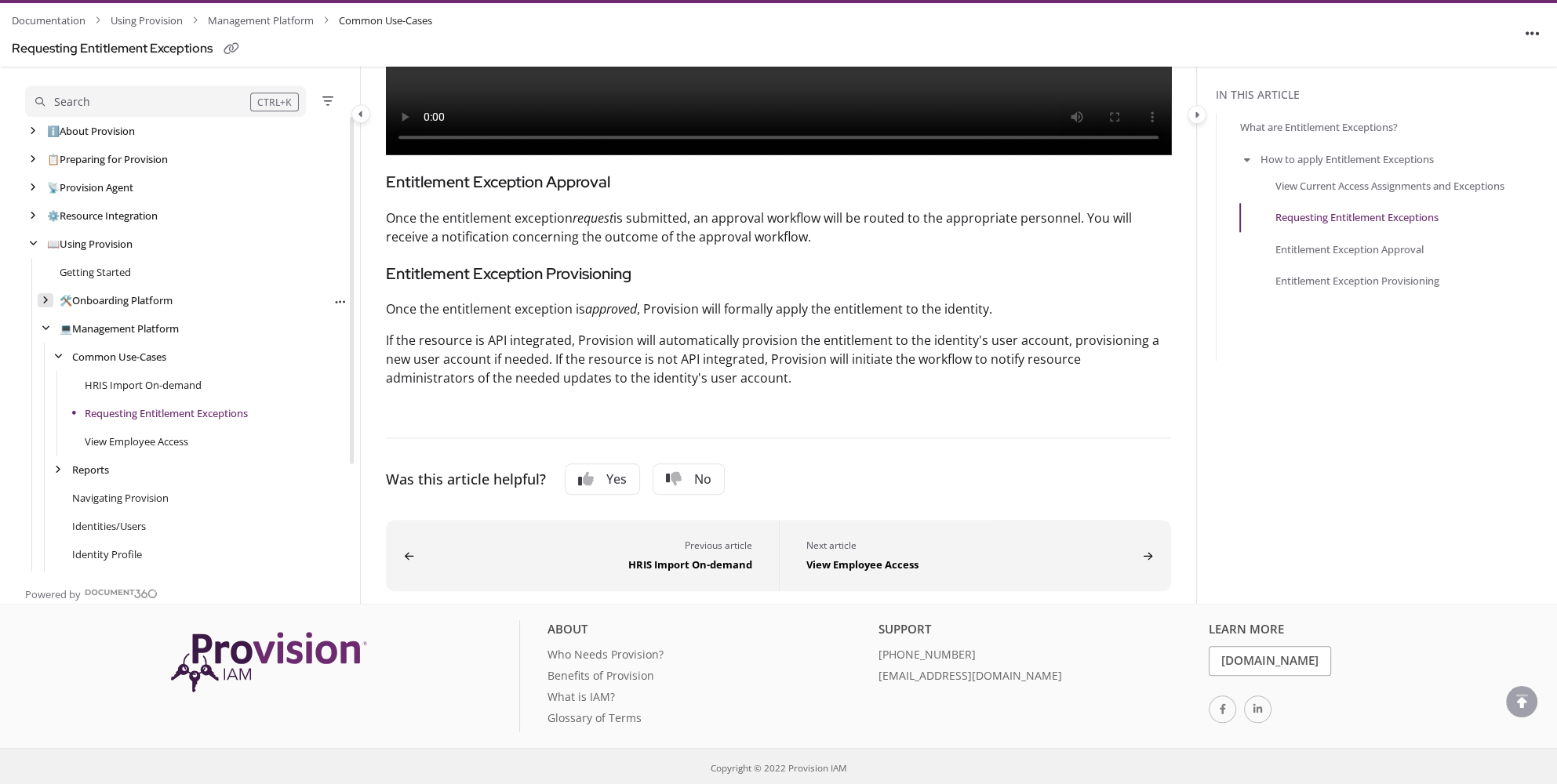
click at [49, 296] on div "arrow" at bounding box center [45, 301] width 16 height 15
click at [60, 329] on icon "arrow" at bounding box center [58, 329] width 6 height 10
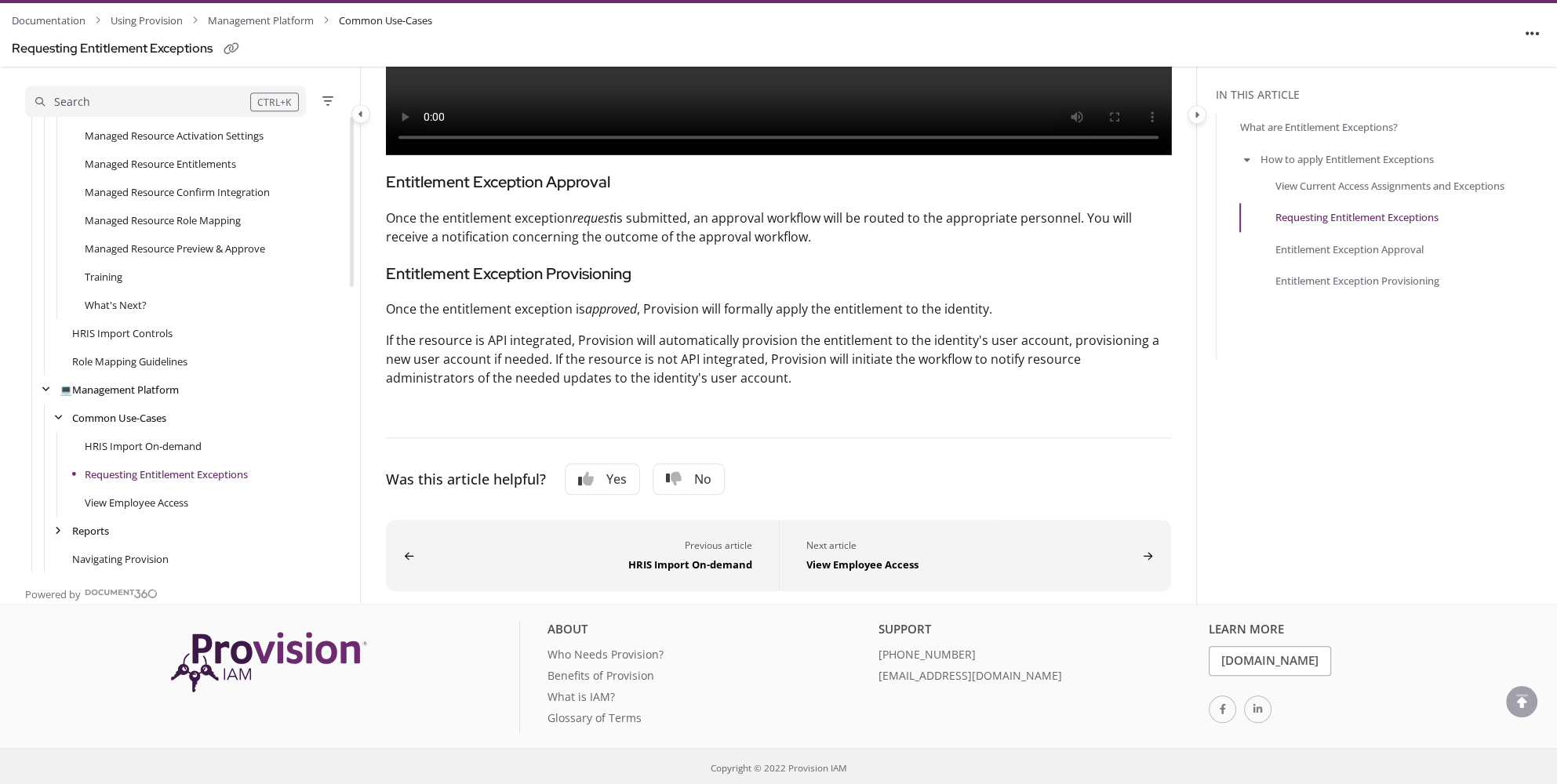
scroll to position [760, 0]
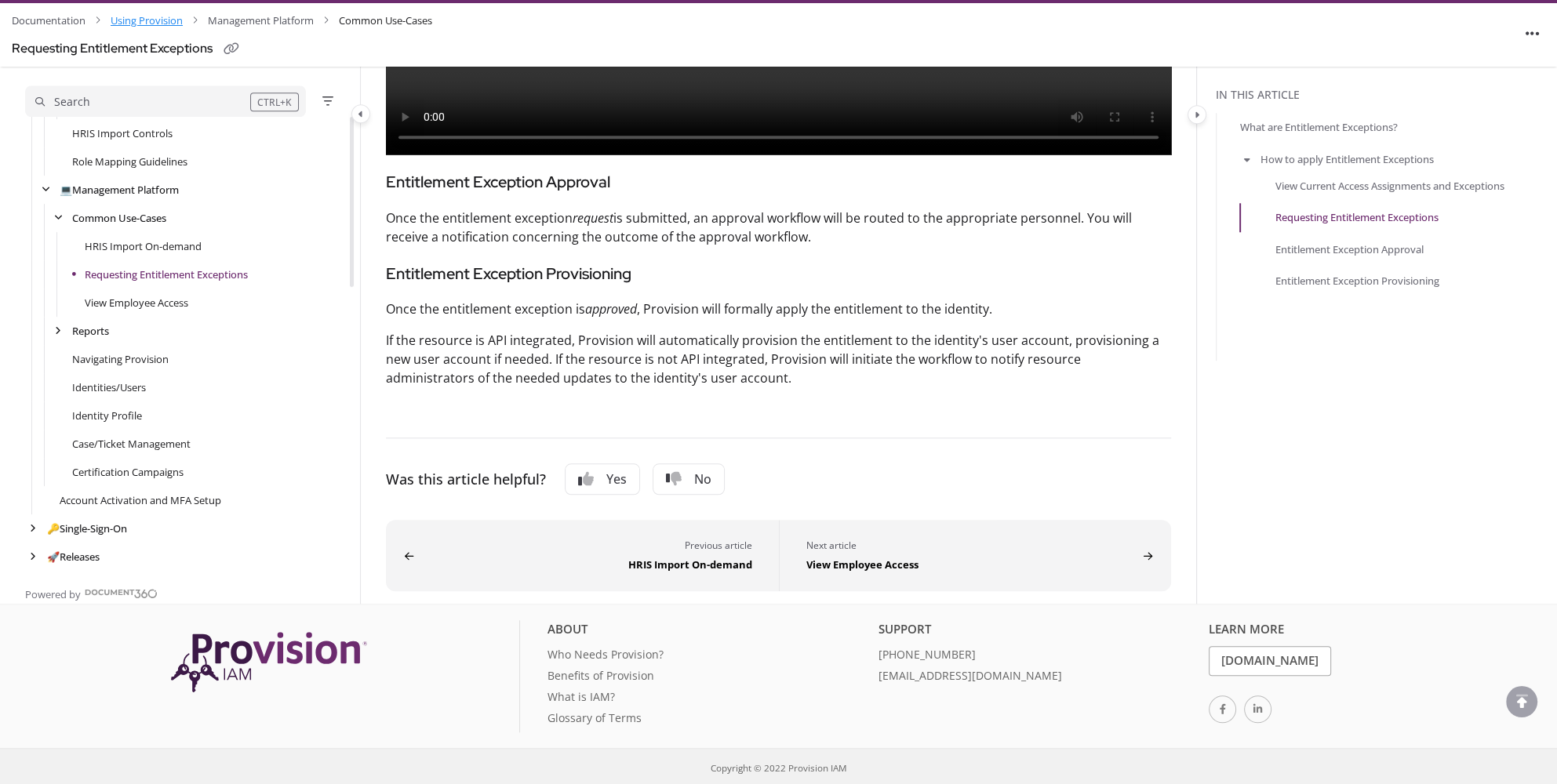
click at [144, 21] on link "Using Provision" at bounding box center [146, 21] width 72 height 23
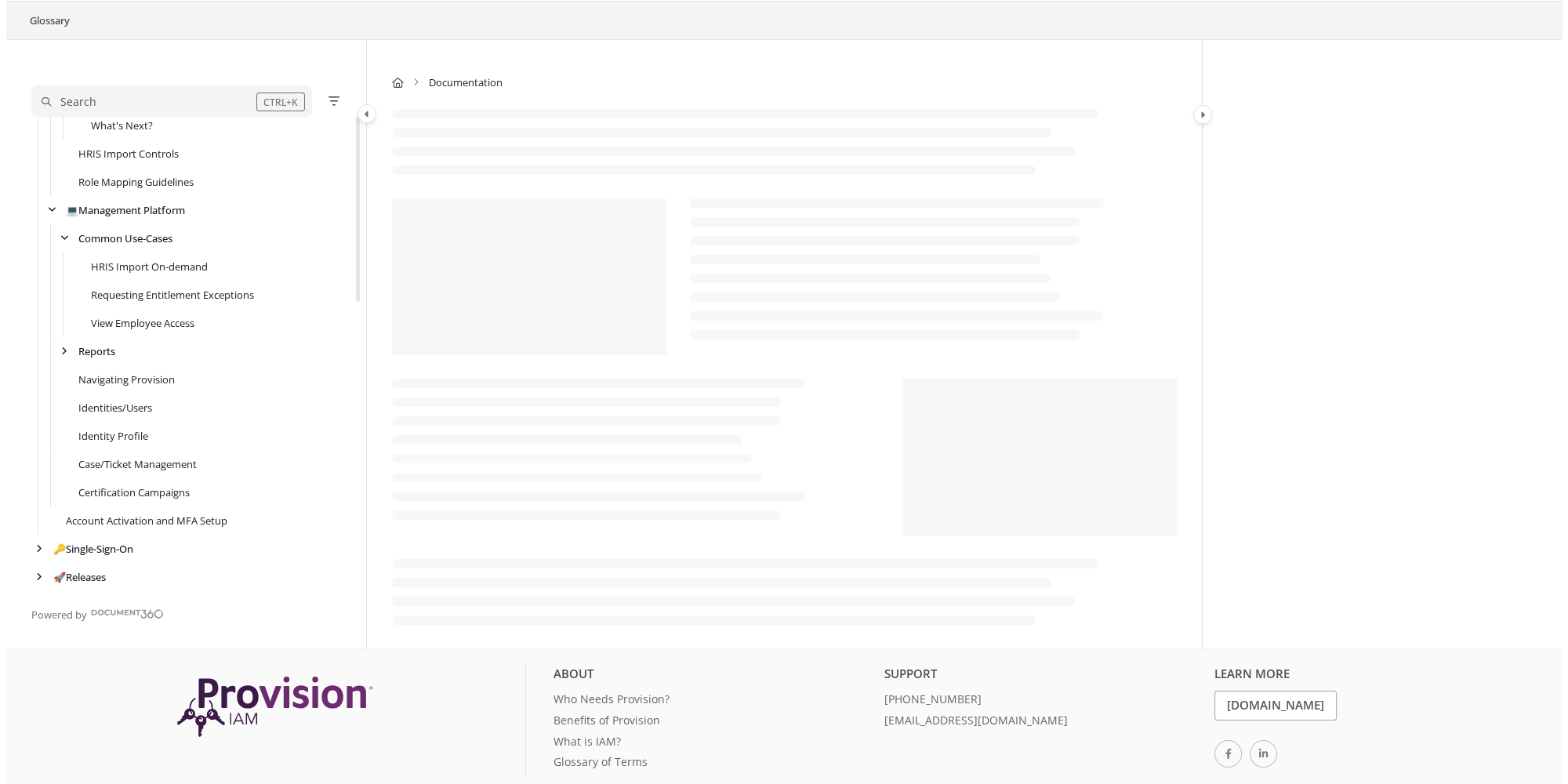
scroll to position [687, 0]
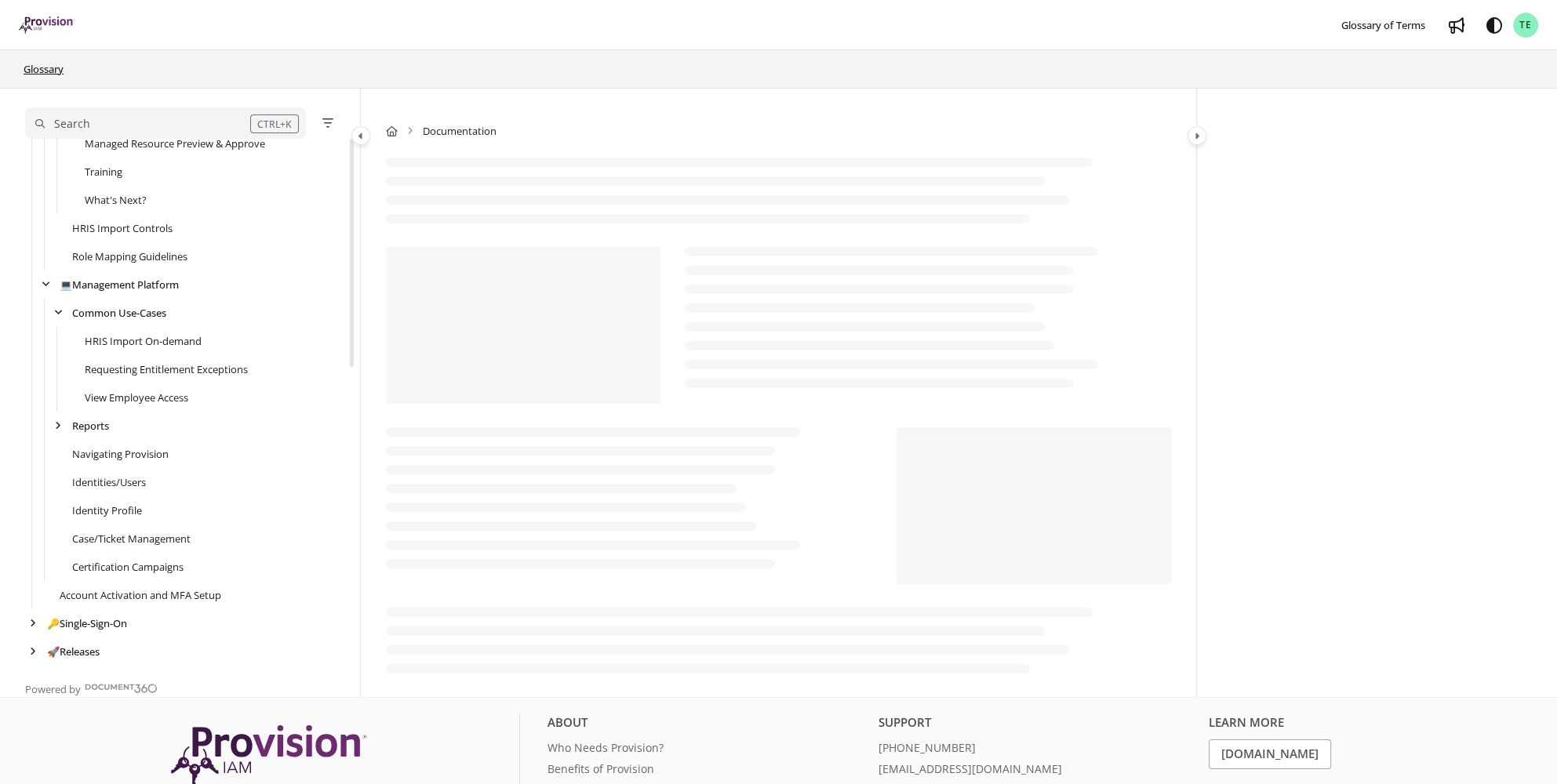
click at [54, 69] on link "Glossary" at bounding box center [44, 69] width 43 height 19
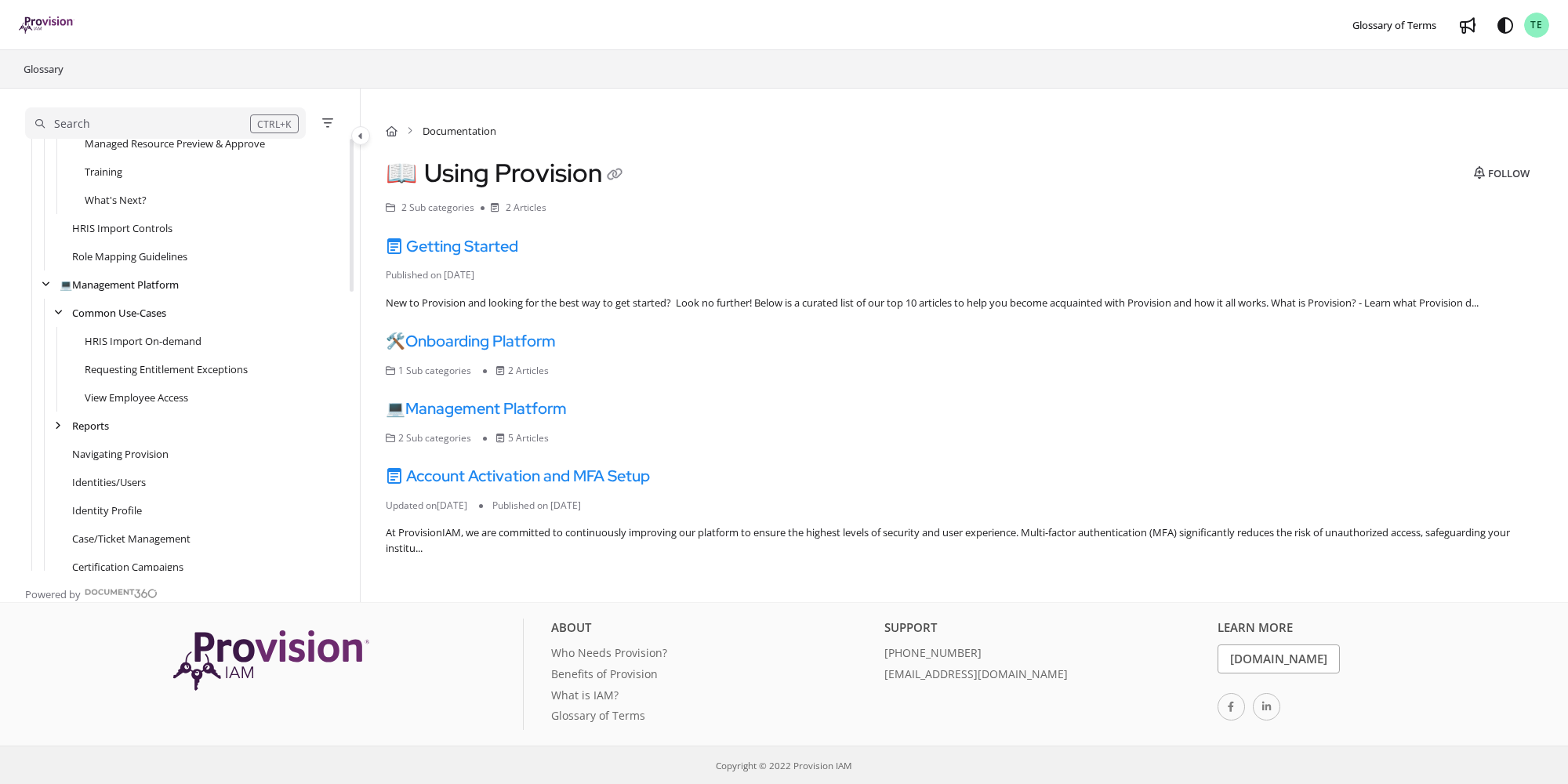
scroll to position [0, 0]
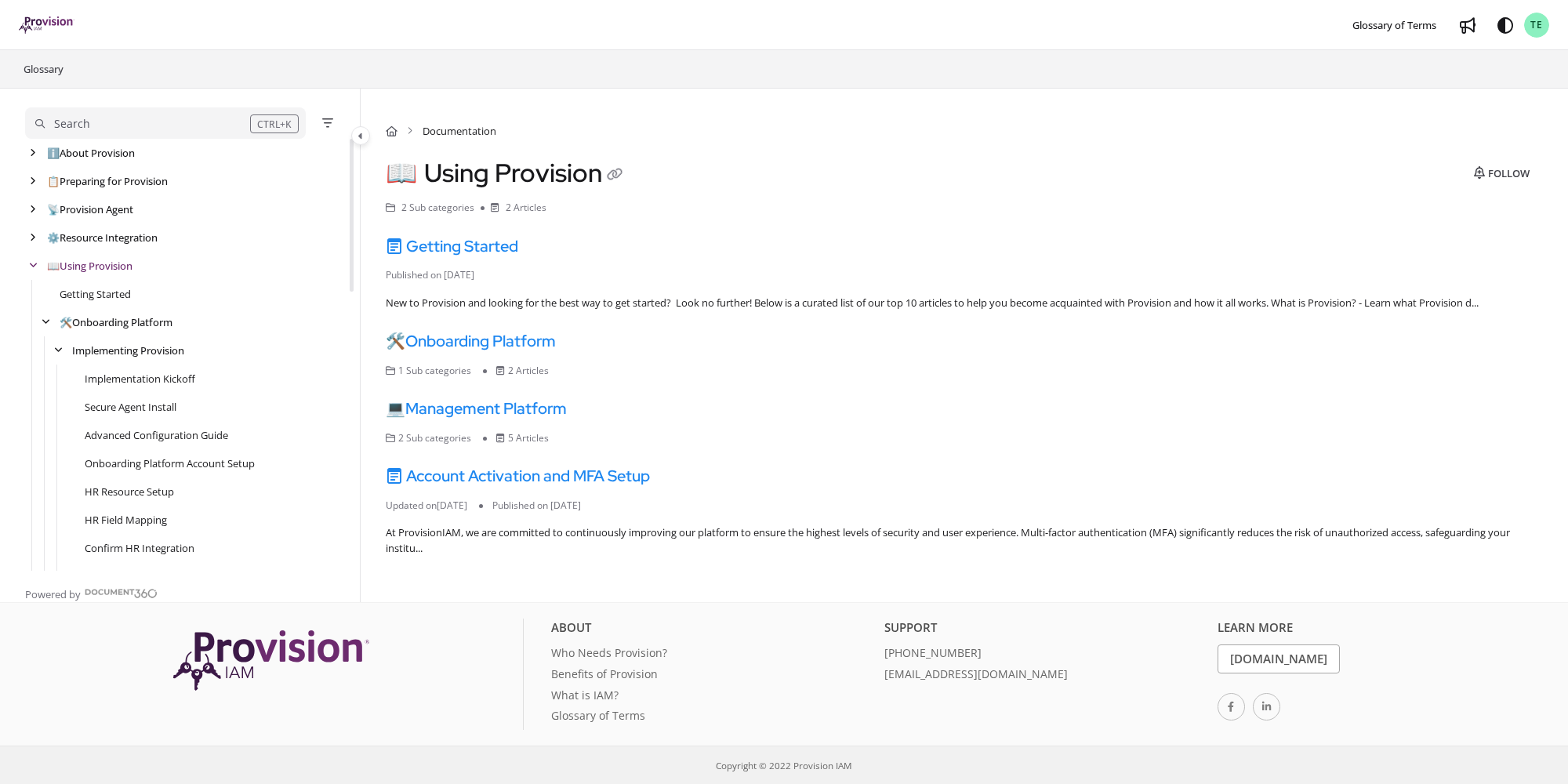
click at [106, 122] on div "Search" at bounding box center [142, 124] width 215 height 17
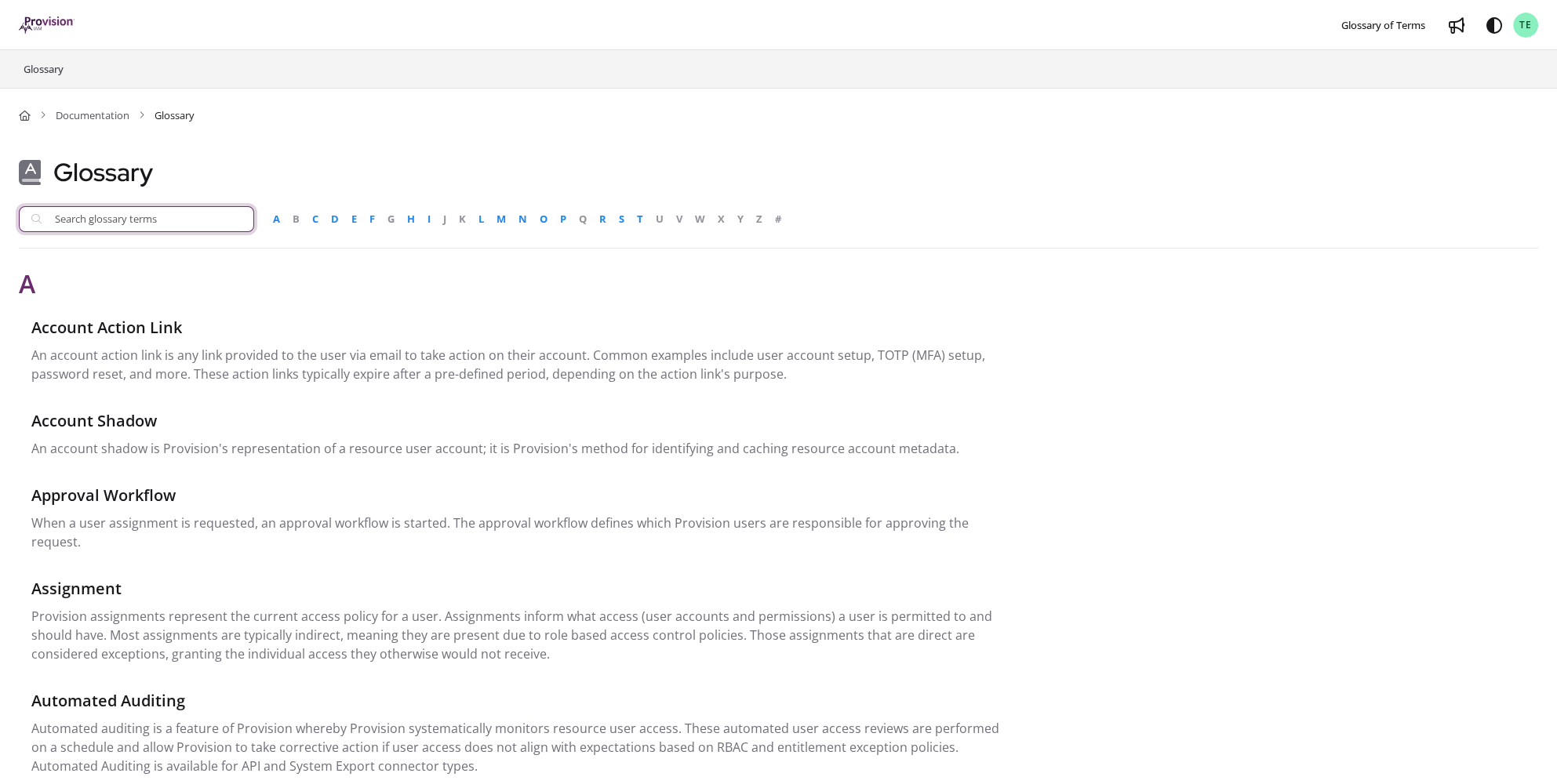
click at [194, 224] on input "Search glossary terms" at bounding box center [136, 219] width 236 height 26
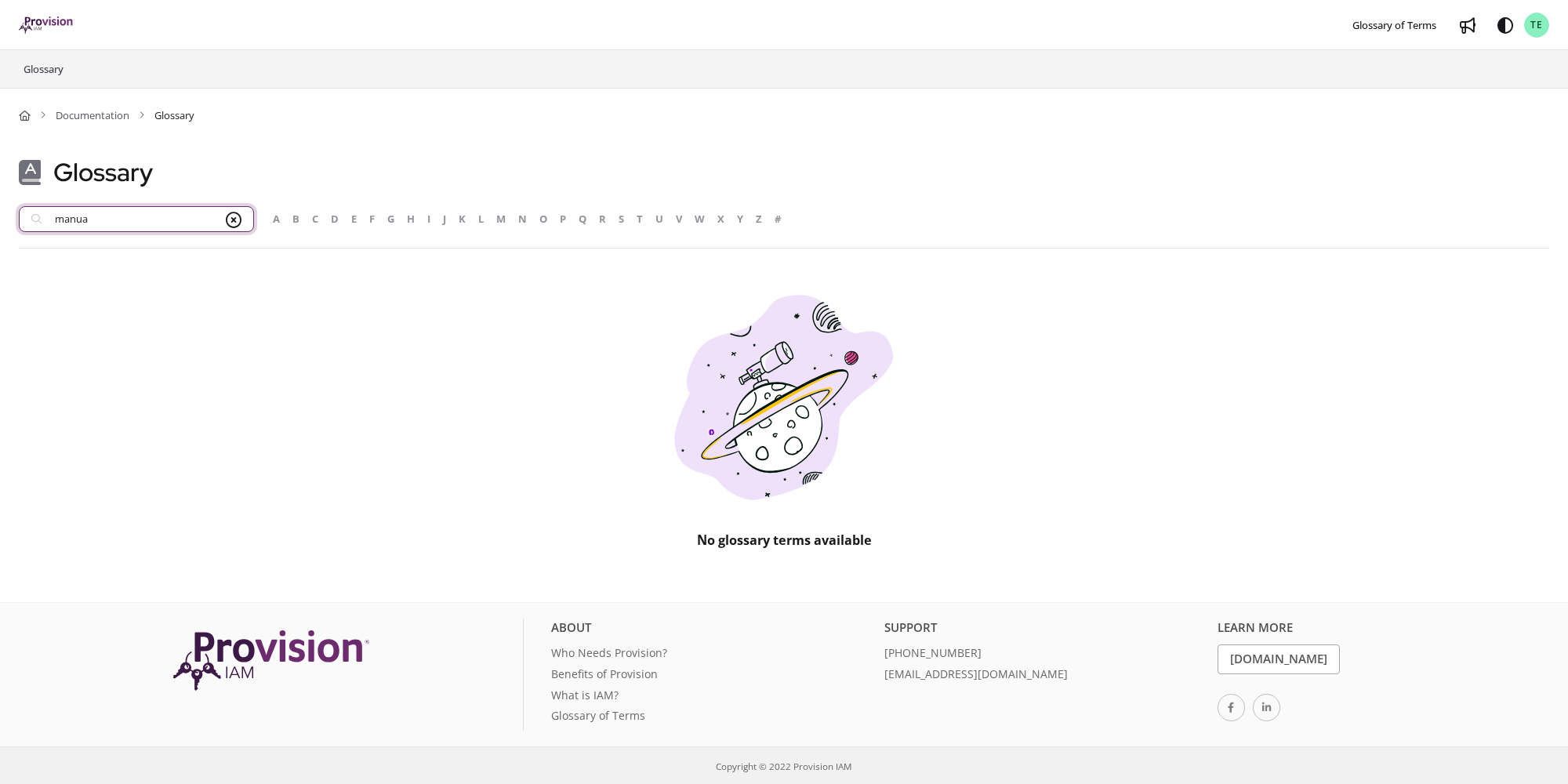
type input "manual"
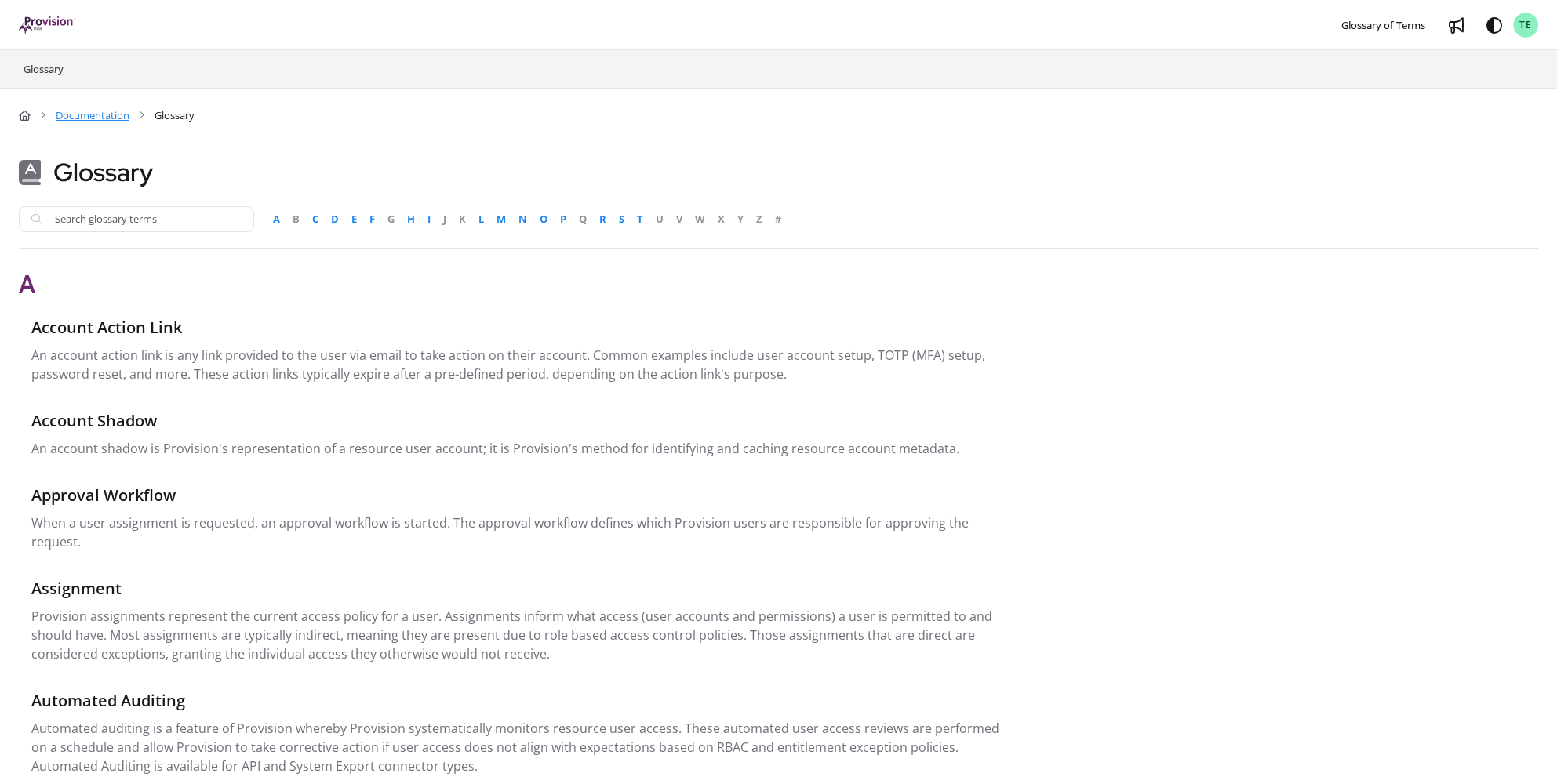
click at [107, 111] on link "Documentation" at bounding box center [92, 115] width 74 height 16
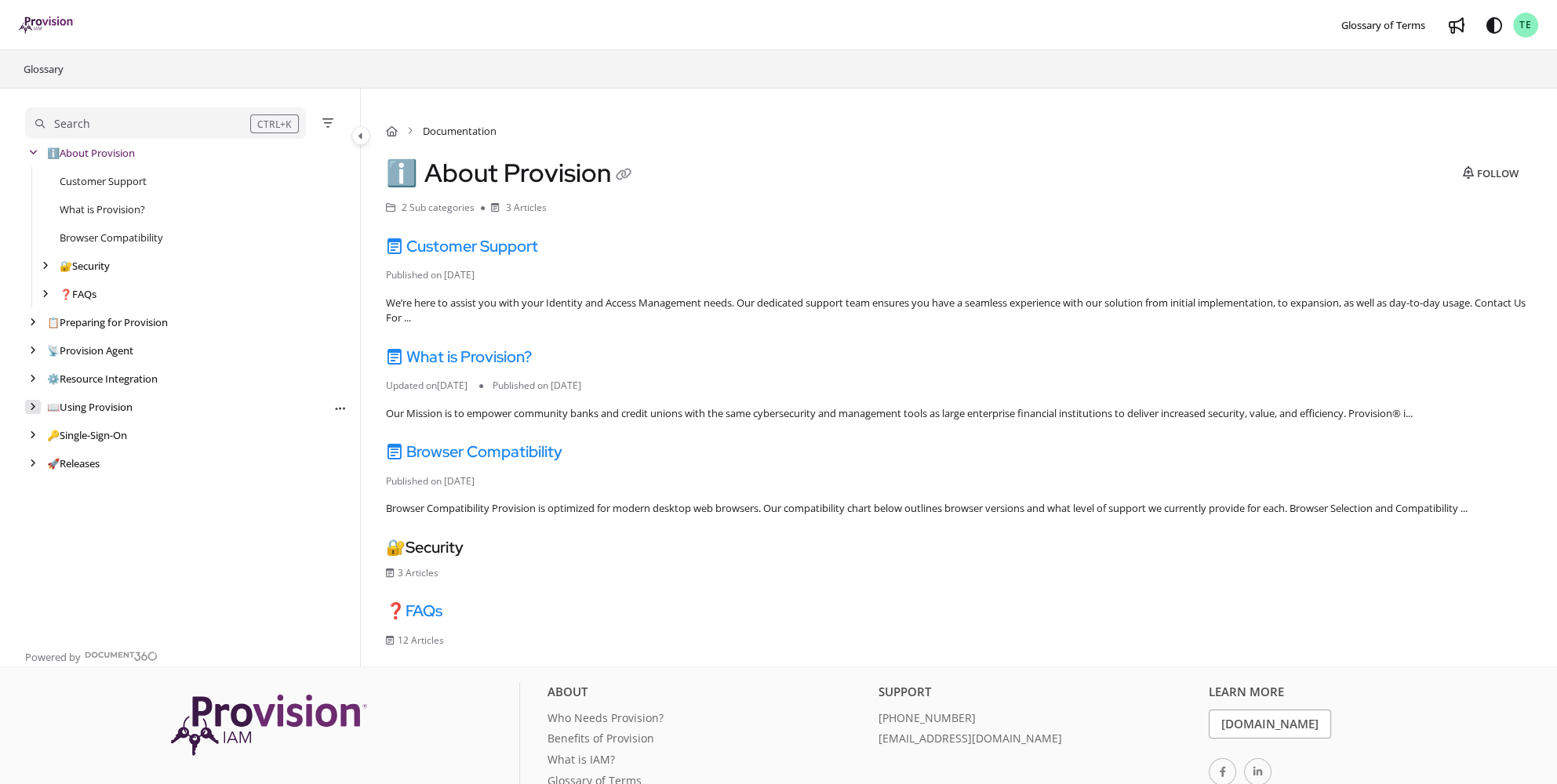
click at [36, 408] on div "arrow" at bounding box center [33, 407] width 16 height 15
click at [52, 462] on div "arrow" at bounding box center [45, 463] width 16 height 15
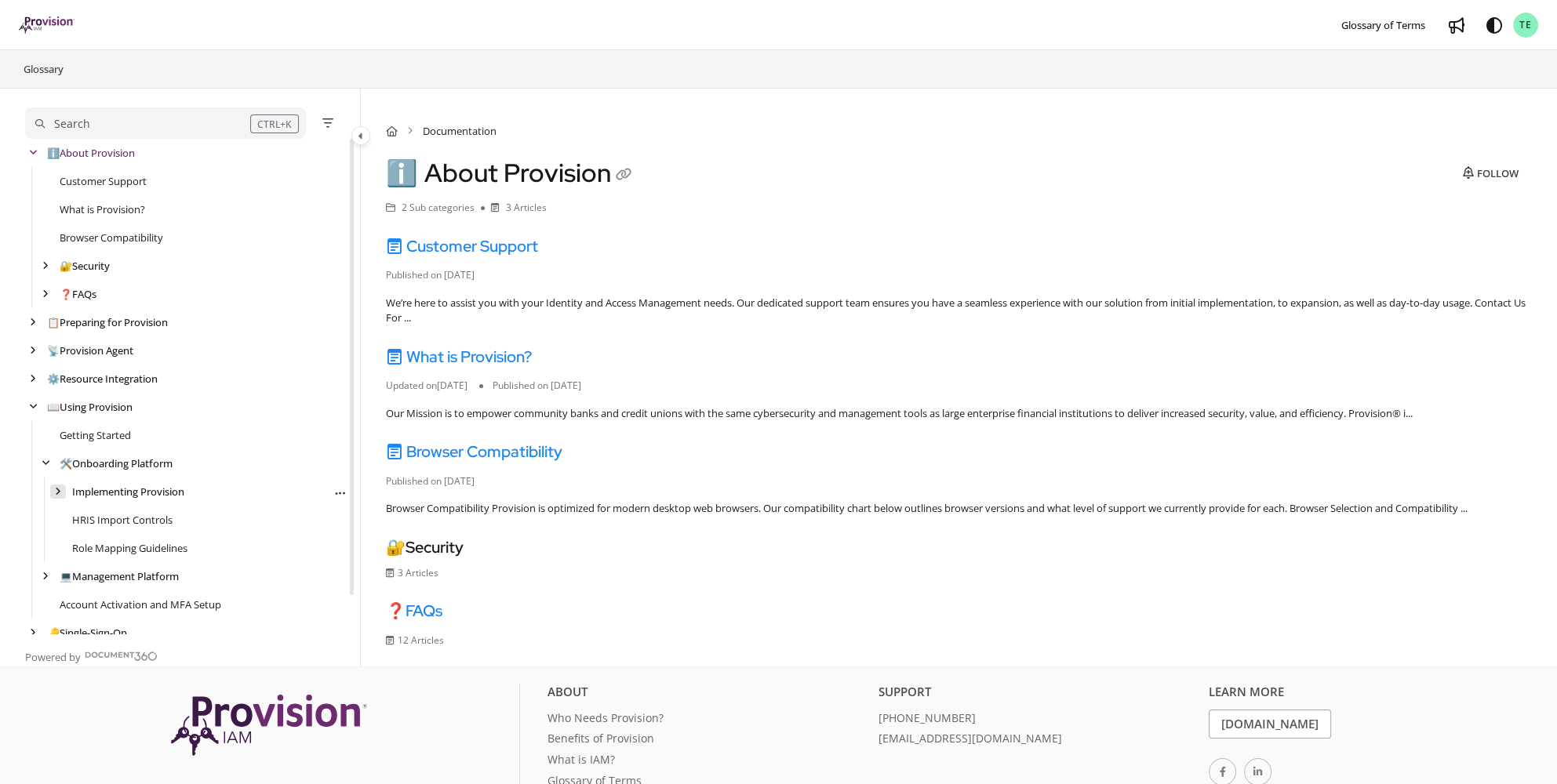
click at [56, 490] on icon "arrow" at bounding box center [58, 492] width 6 height 10
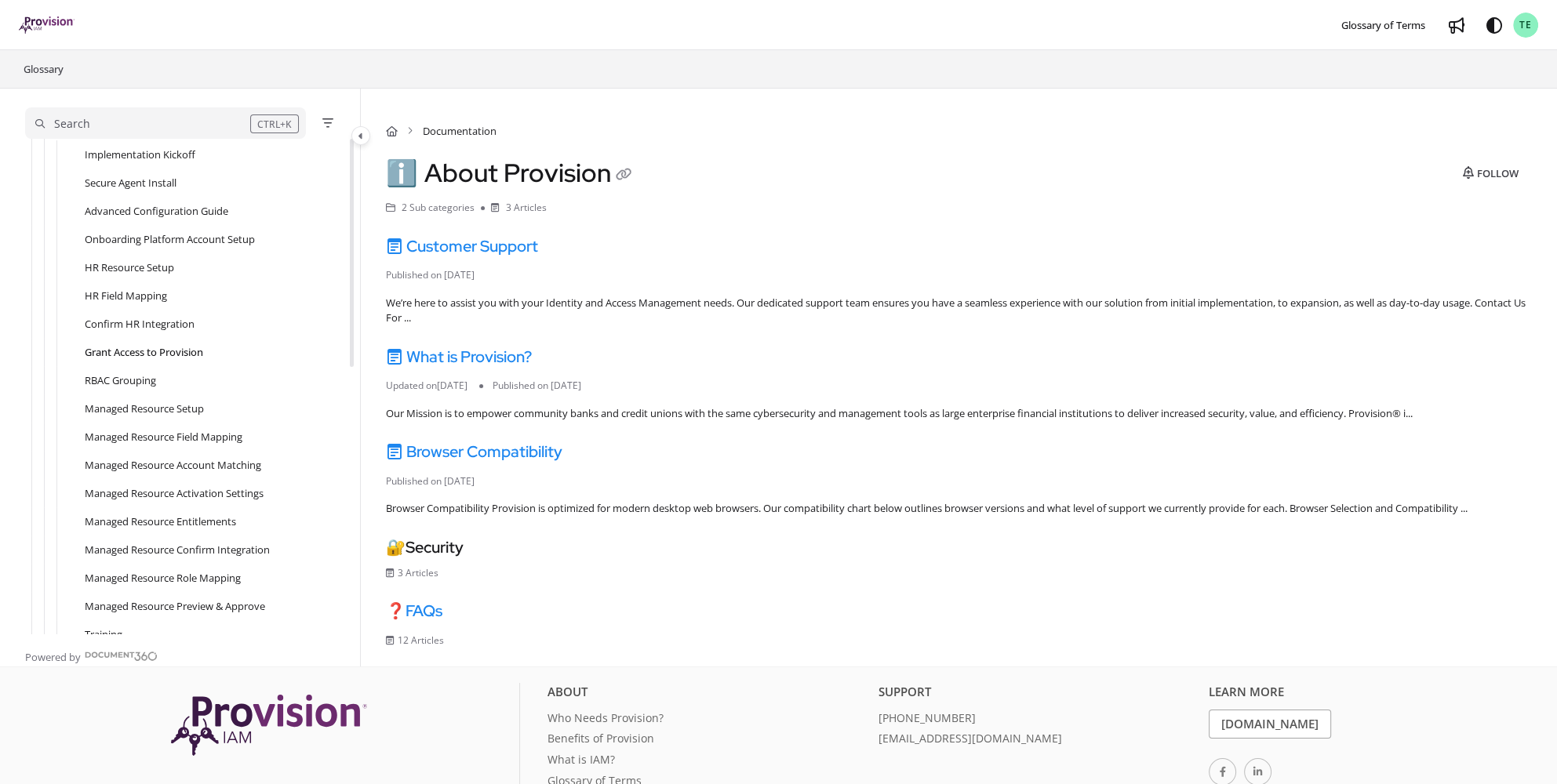
scroll to position [263, 0]
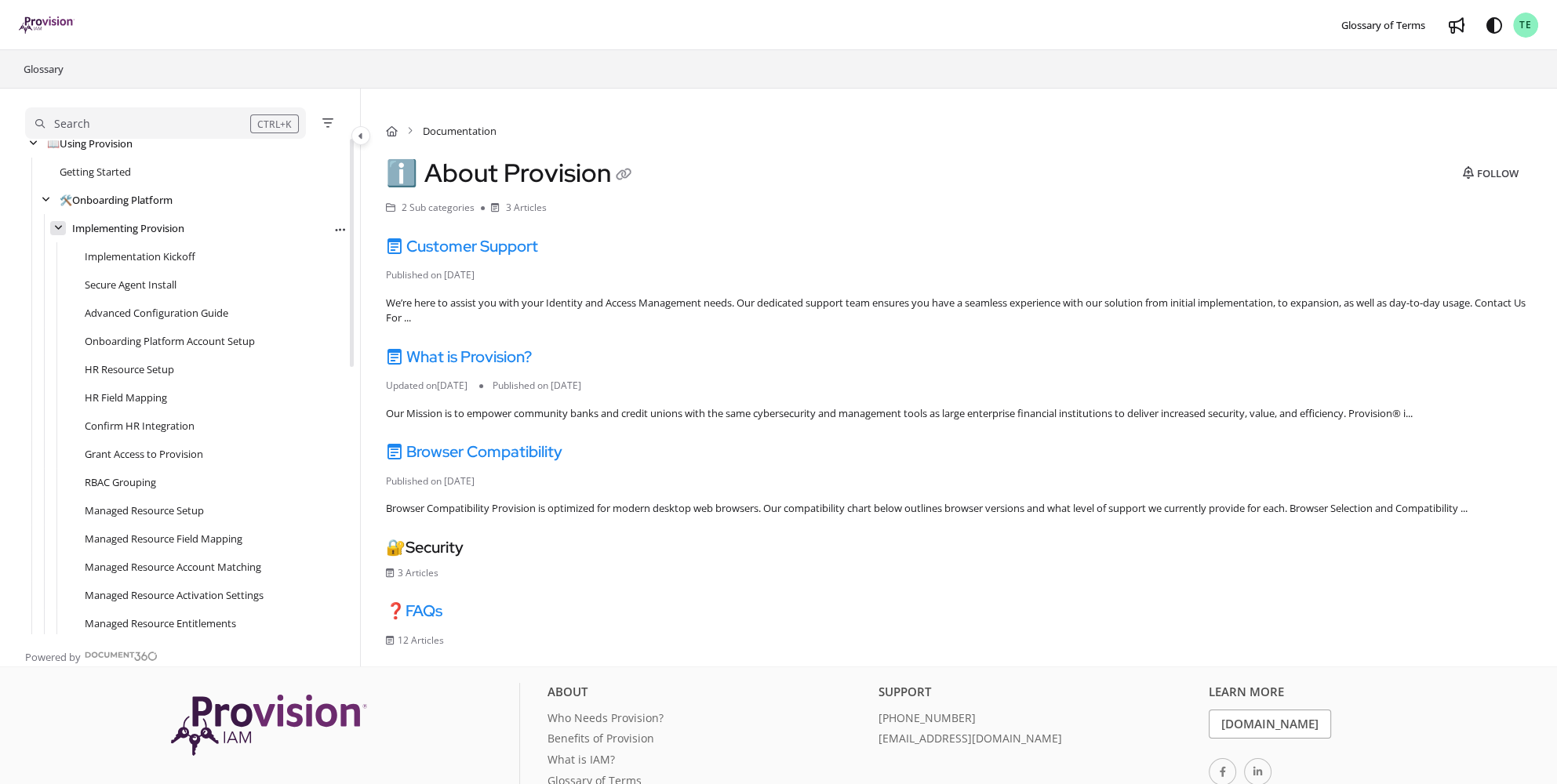
click at [57, 225] on icon "arrow" at bounding box center [58, 229] width 9 height 10
